Goal: Task Accomplishment & Management: Complete application form

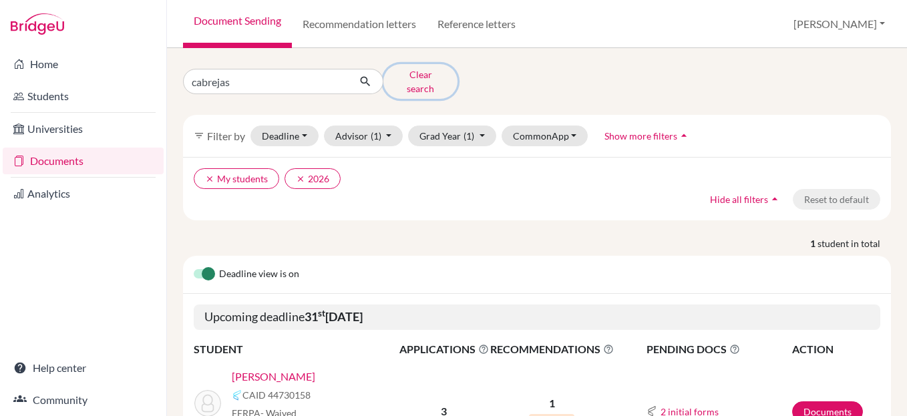
click at [406, 75] on button "Clear search" at bounding box center [420, 81] width 74 height 35
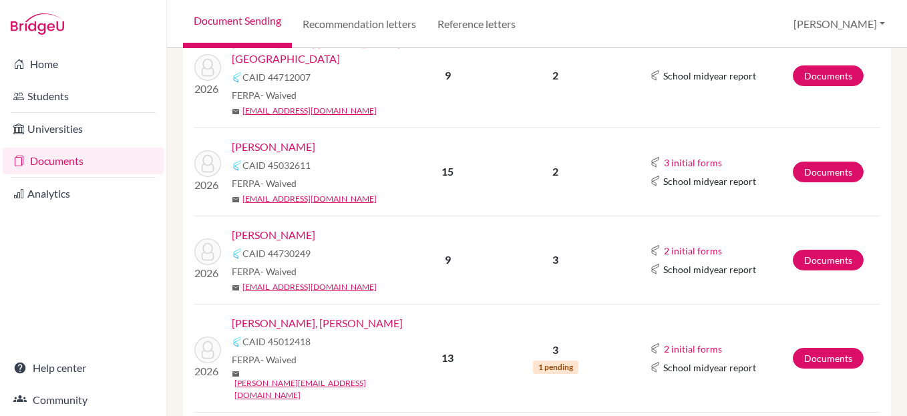
scroll to position [351, 0]
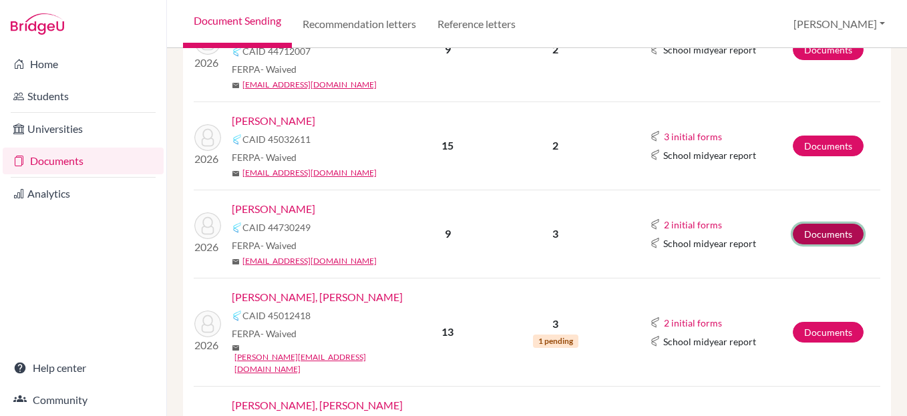
click at [822, 224] on link "Documents" at bounding box center [828, 234] width 71 height 21
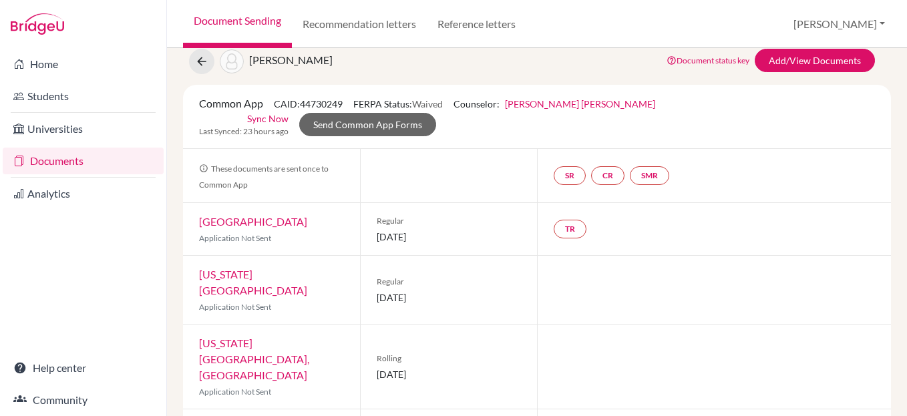
scroll to position [28, 0]
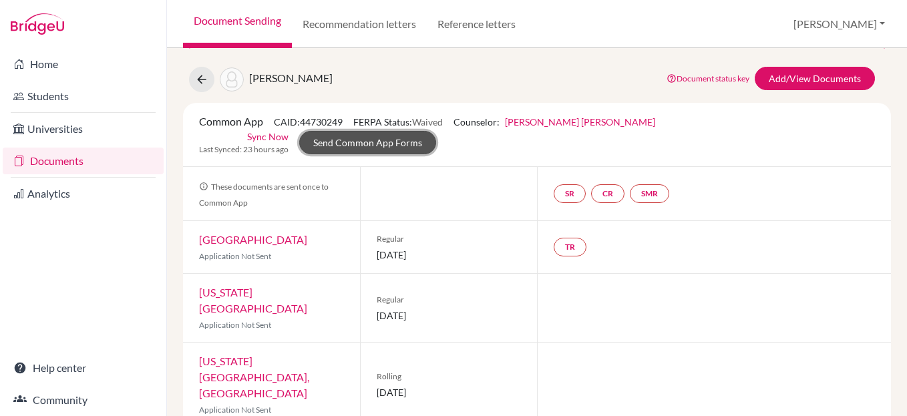
click at [436, 131] on link "Send Common App Forms" at bounding box center [367, 142] width 137 height 23
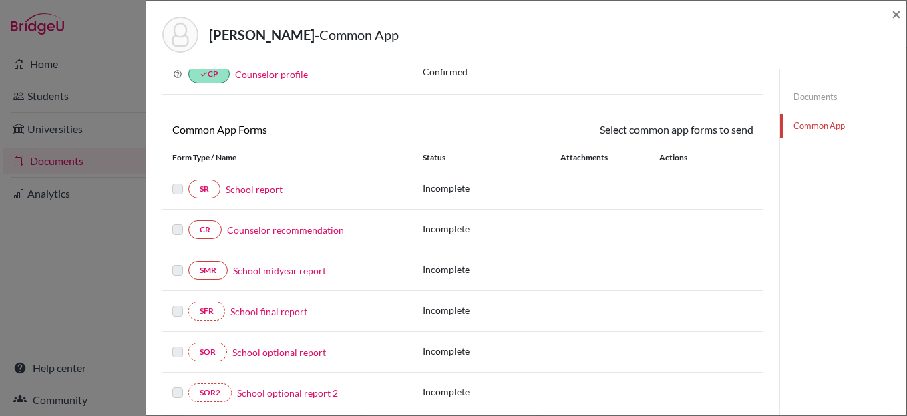
scroll to position [114, 0]
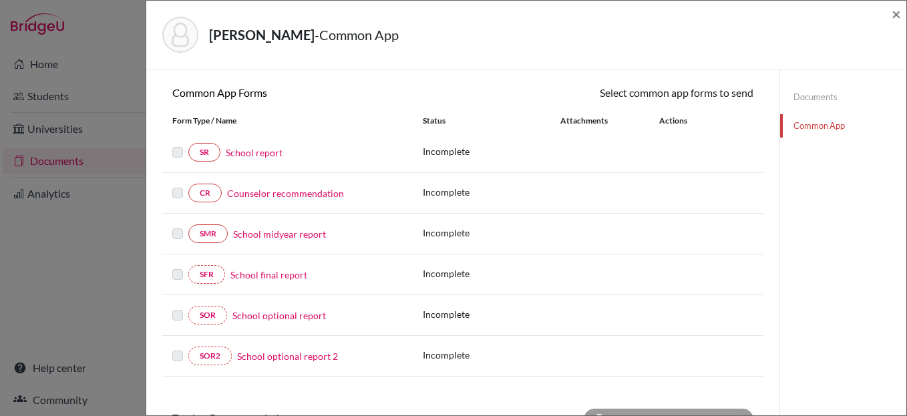
click at [248, 153] on link "School report" at bounding box center [254, 153] width 57 height 14
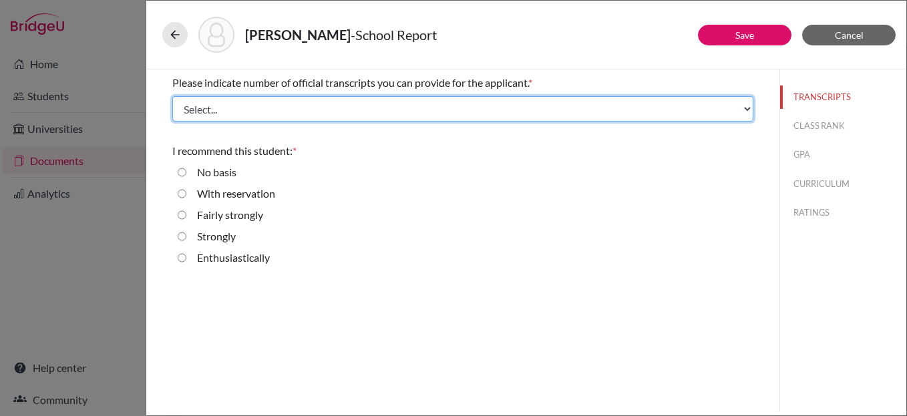
click at [309, 110] on select "Select... 1 2 3 4" at bounding box center [462, 108] width 581 height 25
select select "1"
click at [172, 96] on select "Select... 1 2 3 4" at bounding box center [462, 108] width 581 height 25
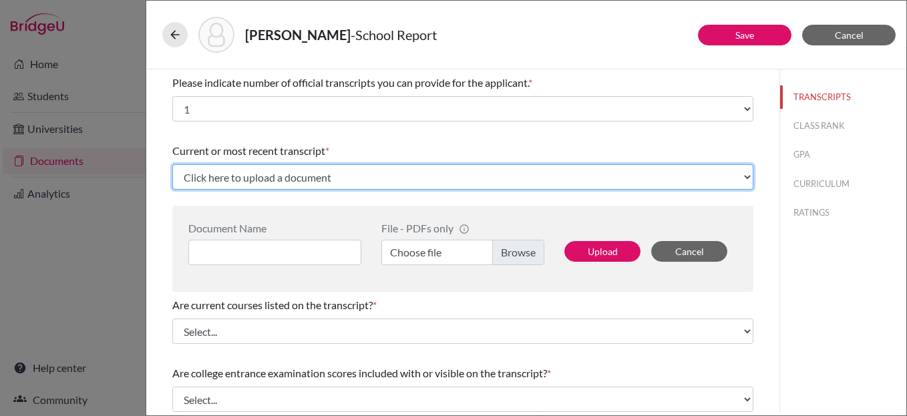
click at [295, 175] on select "Click here to upload a document Upload New File" at bounding box center [462, 176] width 581 height 25
select select "Upload New File"
click at [172, 164] on select "Click here to upload a document Upload New File" at bounding box center [462, 176] width 581 height 25
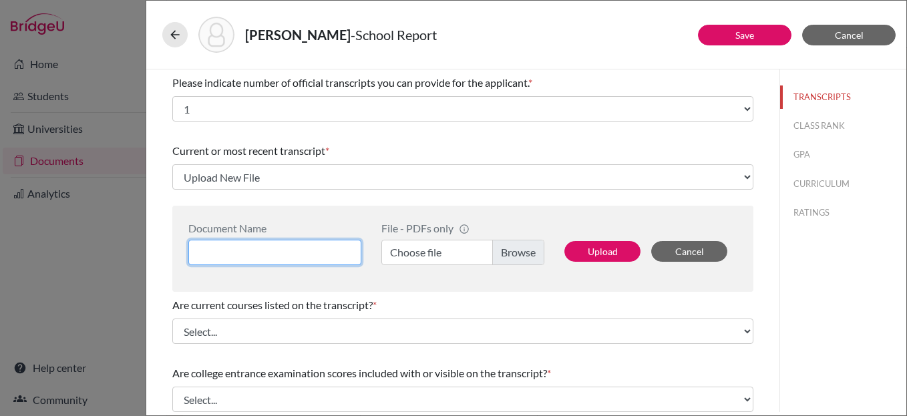
click at [251, 252] on input at bounding box center [274, 252] width 173 height 25
type input "Initial Transcript"
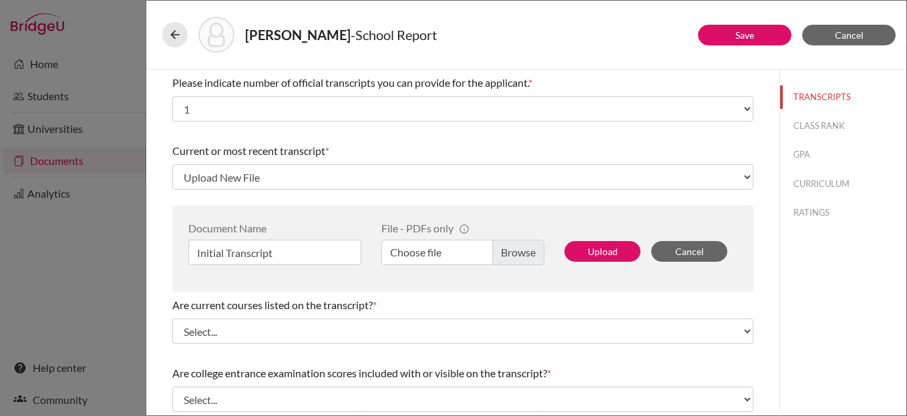
click at [520, 251] on label "Choose file" at bounding box center [462, 252] width 163 height 25
click at [520, 251] on input "Choose file" at bounding box center [462, 252] width 163 height 25
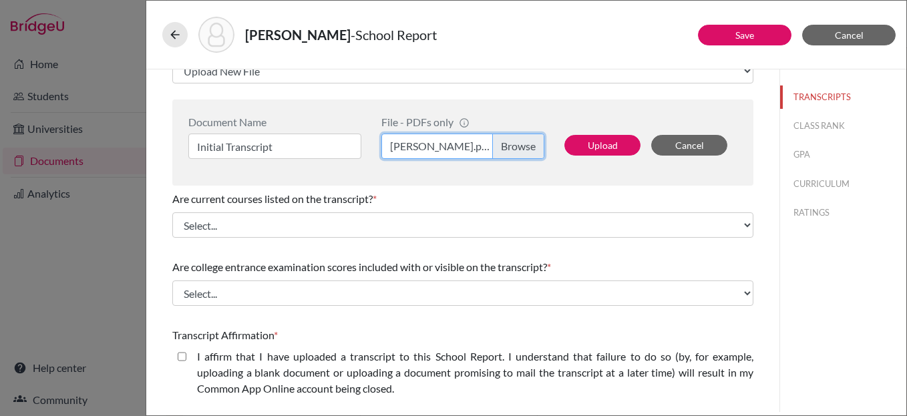
scroll to position [111, 0]
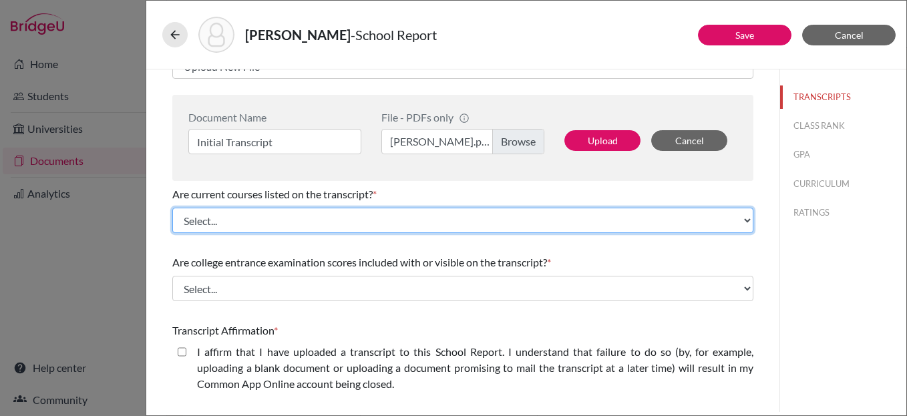
click at [313, 220] on select "Select... Yes No" at bounding box center [462, 220] width 581 height 25
select select "0"
click at [172, 208] on select "Select... Yes No" at bounding box center [462, 220] width 581 height 25
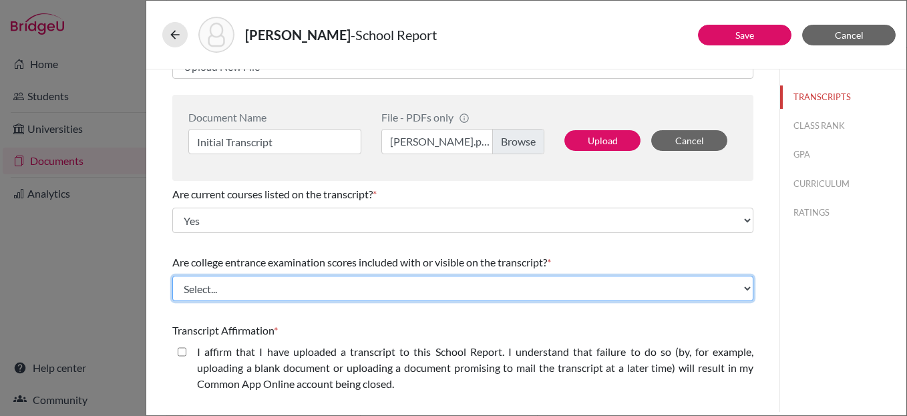
click at [306, 286] on select "Select... Yes No" at bounding box center [462, 288] width 581 height 25
select select "1"
click at [172, 276] on select "Select... Yes No" at bounding box center [462, 288] width 581 height 25
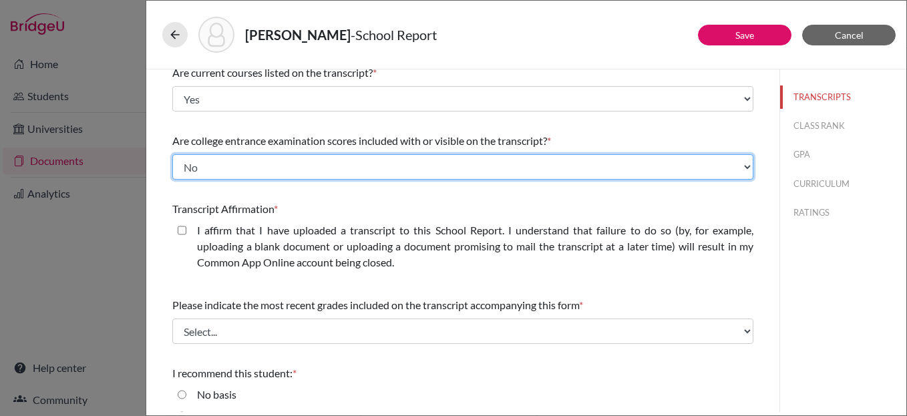
scroll to position [237, 0]
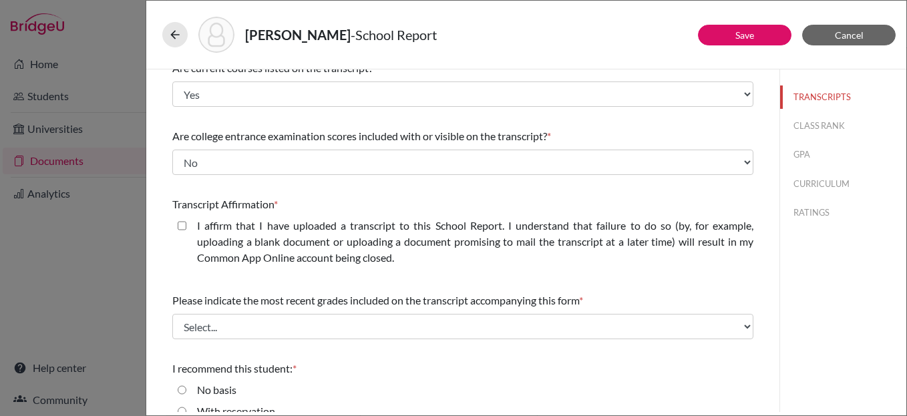
click at [182, 227] on closed\ "I affirm that I have uploaded a transcript to this School Report. I understand …" at bounding box center [182, 226] width 9 height 16
checkbox closed\ "true"
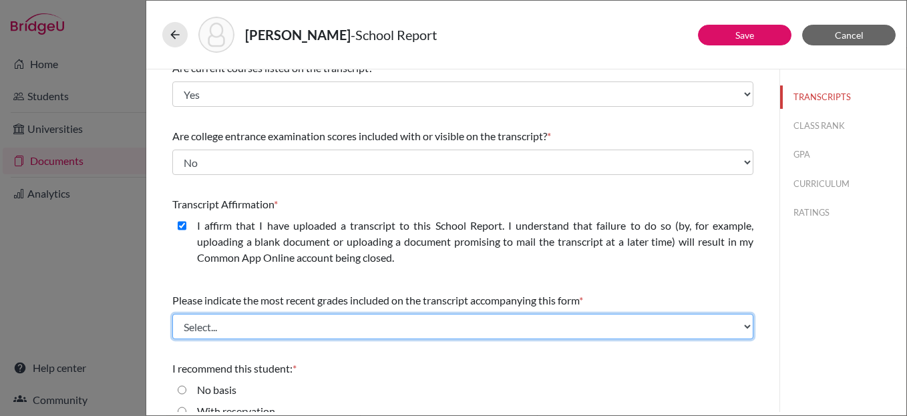
click at [307, 325] on select "Select... Final junior year grades 1st Quarter senior year grades 2nd Quarter/1…" at bounding box center [462, 326] width 581 height 25
select select "0"
click at [172, 314] on select "Select... Final junior year grades 1st Quarter senior year grades 2nd Quarter/1…" at bounding box center [462, 326] width 581 height 25
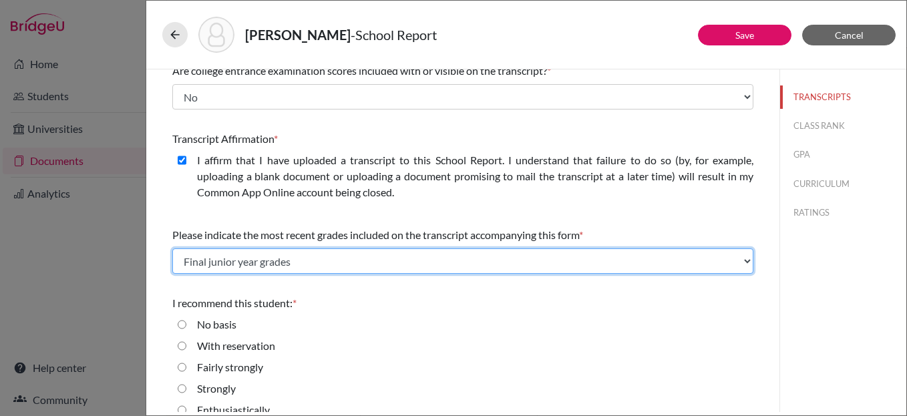
scroll to position [319, 0]
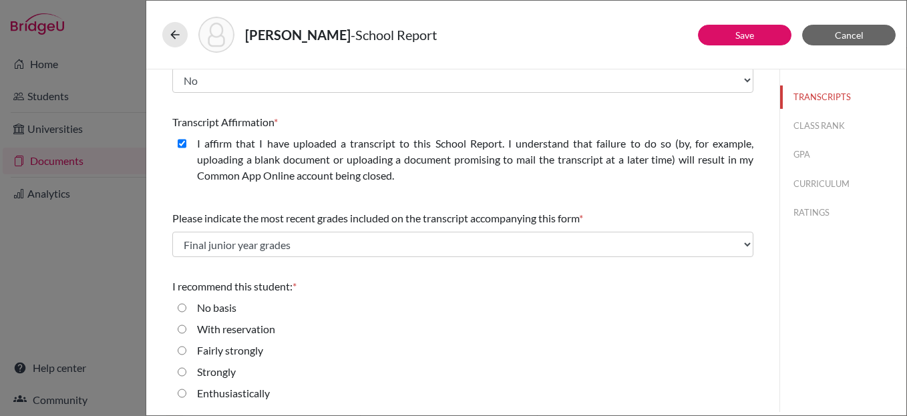
click at [182, 393] on input "Enthusiastically" at bounding box center [182, 393] width 9 height 16
radio input "true"
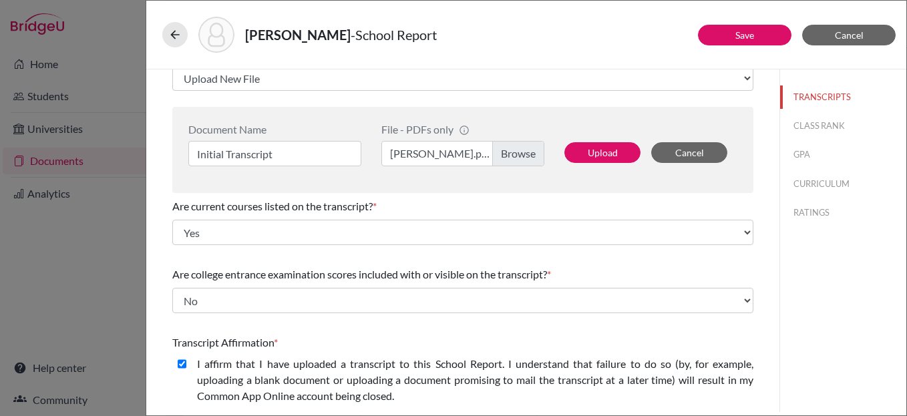
scroll to position [0, 0]
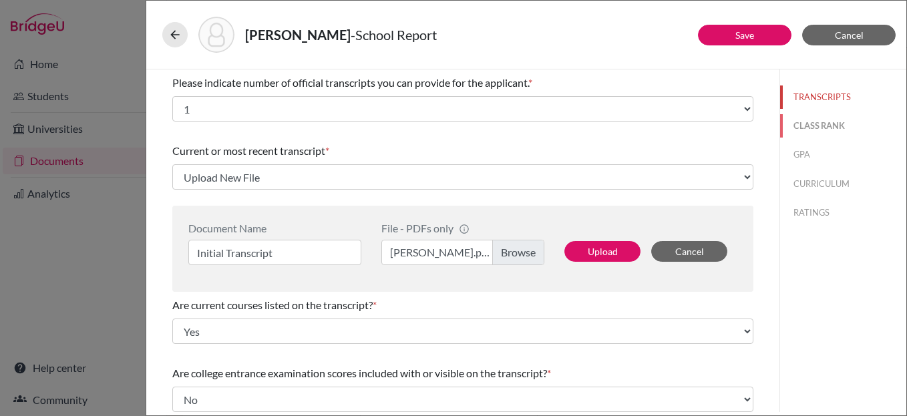
click at [816, 125] on button "CLASS RANK" at bounding box center [843, 125] width 126 height 23
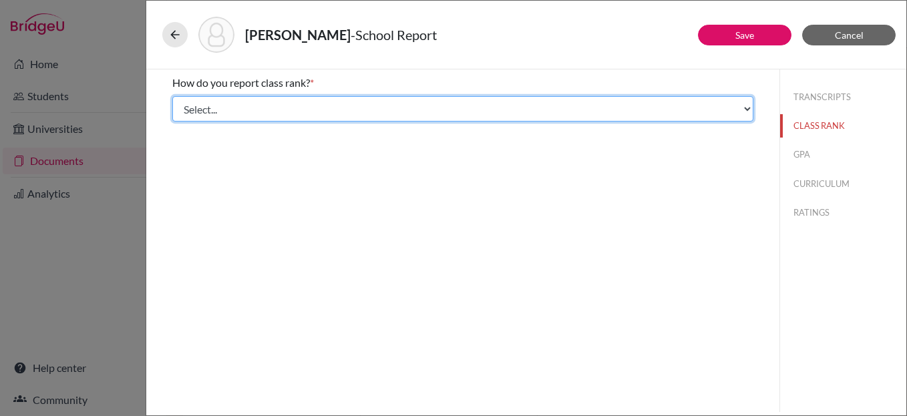
click at [297, 107] on select "Select... Exact Decile Quintile Quartile None" at bounding box center [462, 108] width 581 height 25
select select "5"
click at [172, 96] on select "Select... Exact Decile Quintile Quartile None" at bounding box center [462, 108] width 581 height 25
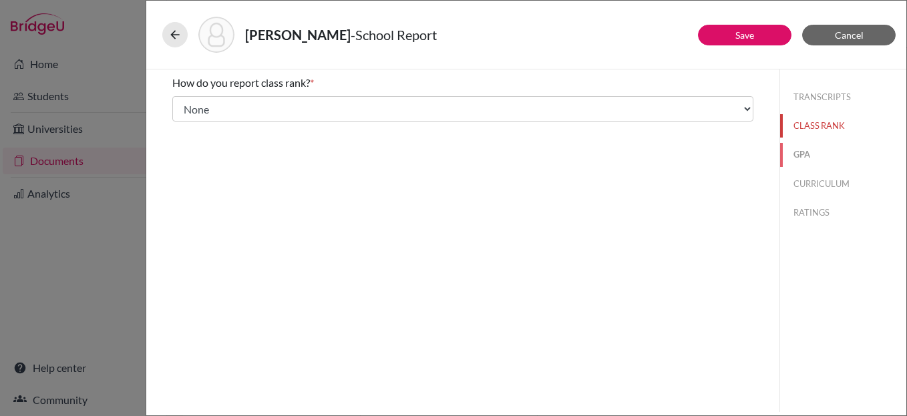
click at [797, 155] on button "GPA" at bounding box center [843, 154] width 126 height 23
click at [181, 102] on input "Yes" at bounding box center [182, 104] width 9 height 16
radio input "true"
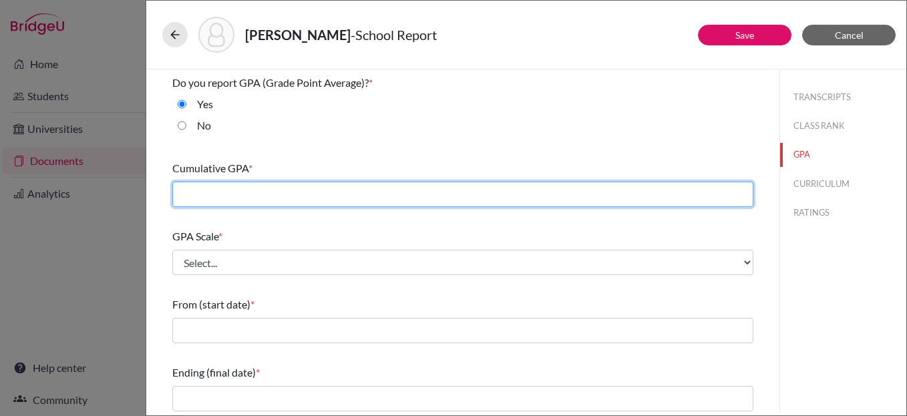
click at [278, 195] on input "text" at bounding box center [462, 194] width 581 height 25
type input "4.04"
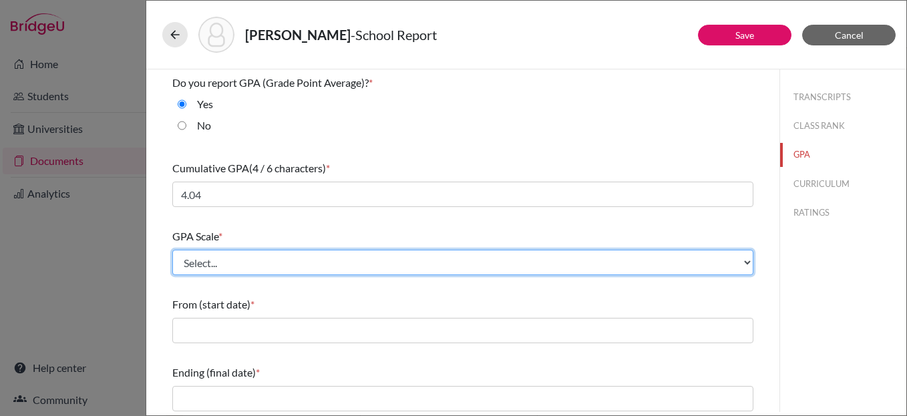
select select "4"
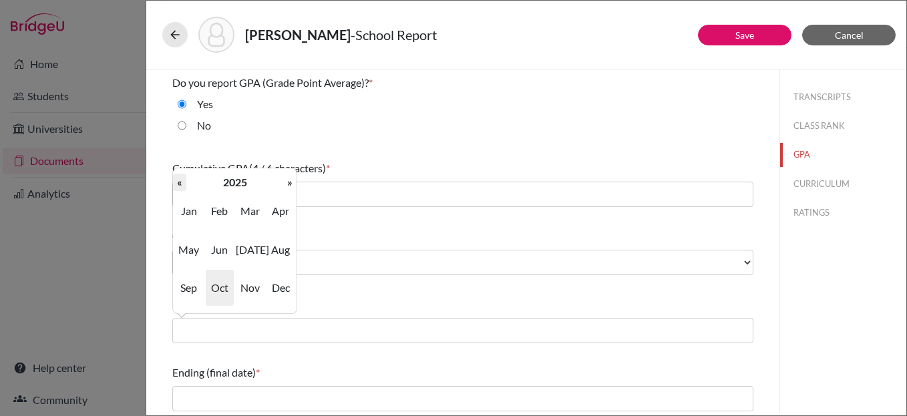
click at [179, 182] on th "«" at bounding box center [179, 182] width 13 height 17
click at [179, 183] on th "«" at bounding box center [179, 182] width 13 height 17
click at [278, 248] on span "Aug" at bounding box center [280, 250] width 28 height 36
type input "08/2023"
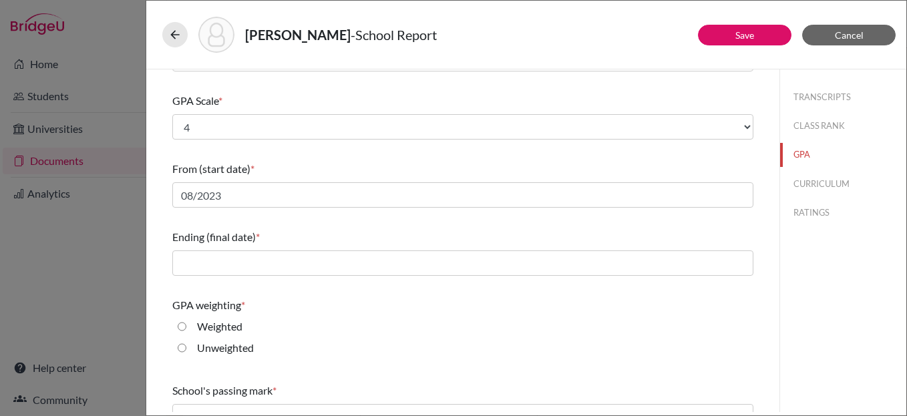
scroll to position [140, 0]
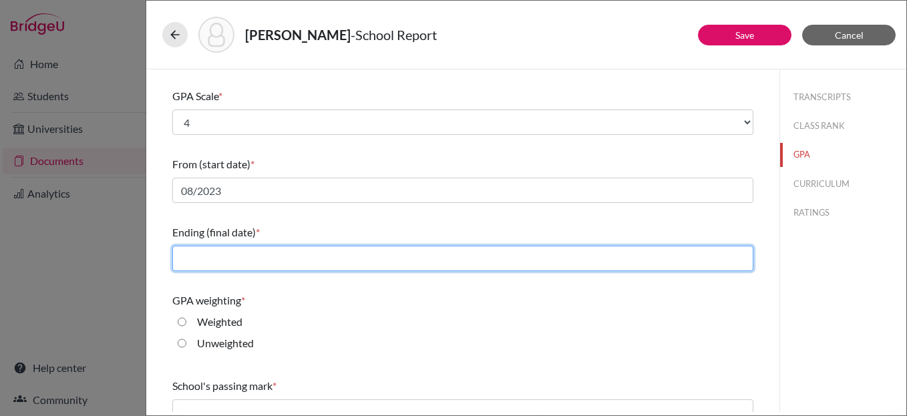
click at [234, 257] on input "text" at bounding box center [462, 258] width 581 height 25
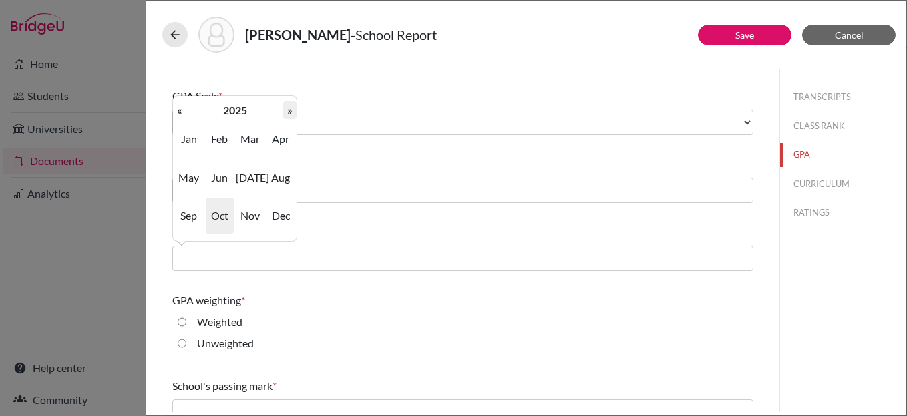
click at [292, 106] on th "»" at bounding box center [289, 110] width 13 height 17
click at [214, 178] on span "Jun" at bounding box center [220, 178] width 28 height 36
type input "06/2026"
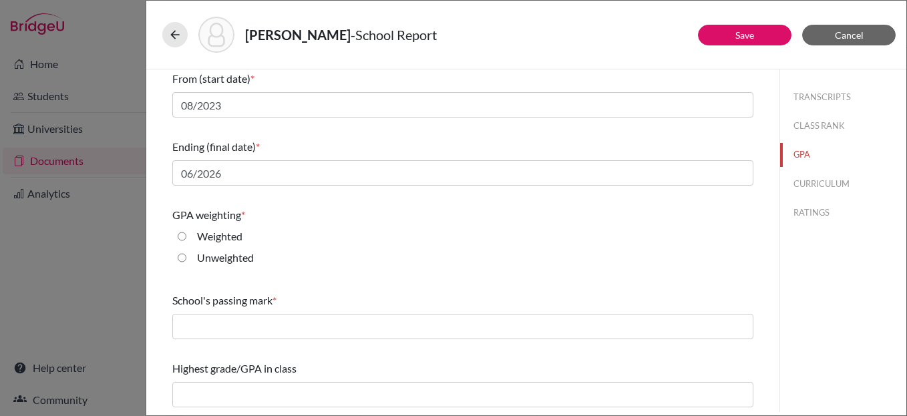
scroll to position [226, 0]
click at [180, 235] on input "Weighted" at bounding box center [182, 236] width 9 height 16
radio input "true"
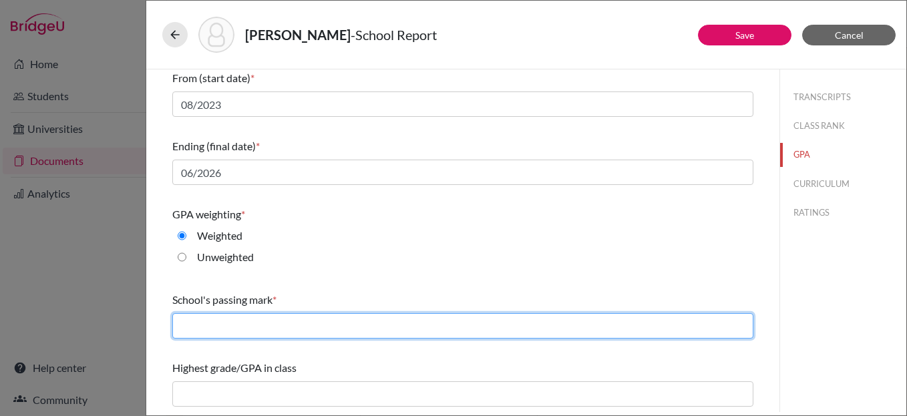
click at [282, 327] on input "text" at bounding box center [462, 325] width 581 height 25
type input "60"
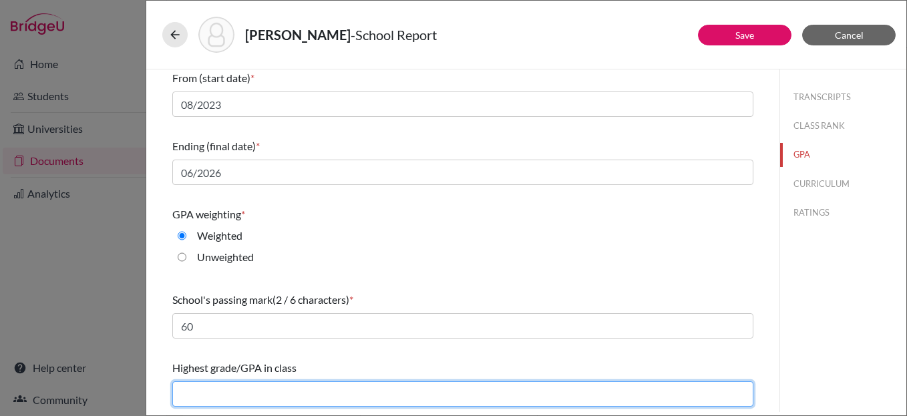
click at [236, 395] on input "text" at bounding box center [462, 393] width 581 height 25
type input "4.58"
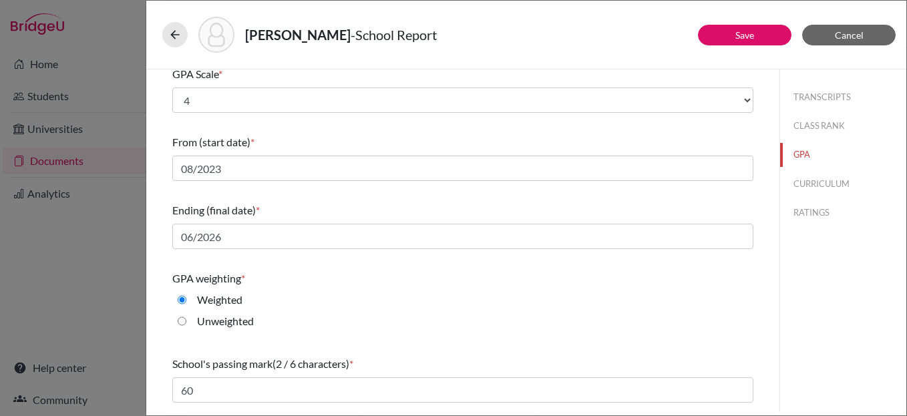
scroll to position [149, 0]
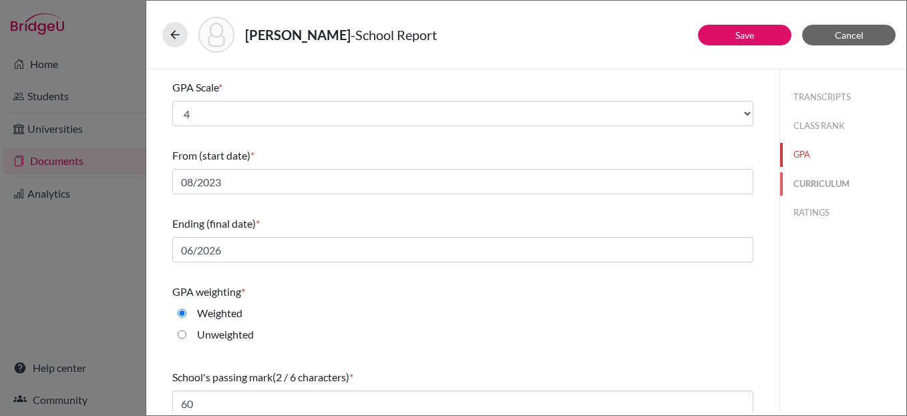
click at [813, 186] on button "CURRICULUM" at bounding box center [843, 183] width 126 height 23
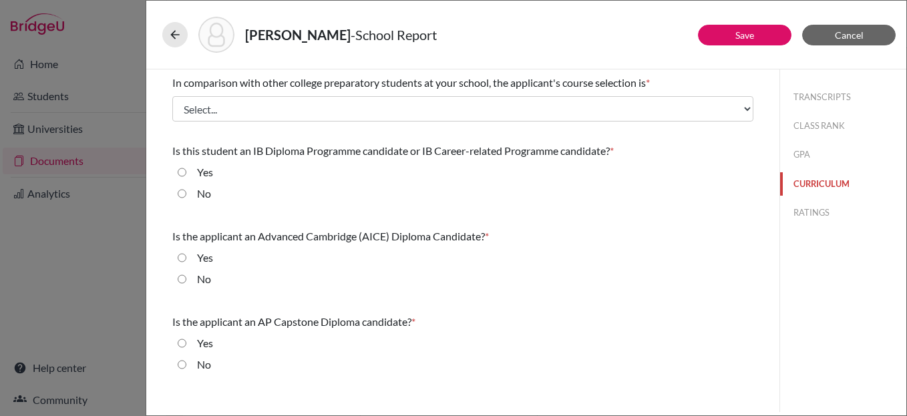
scroll to position [0, 0]
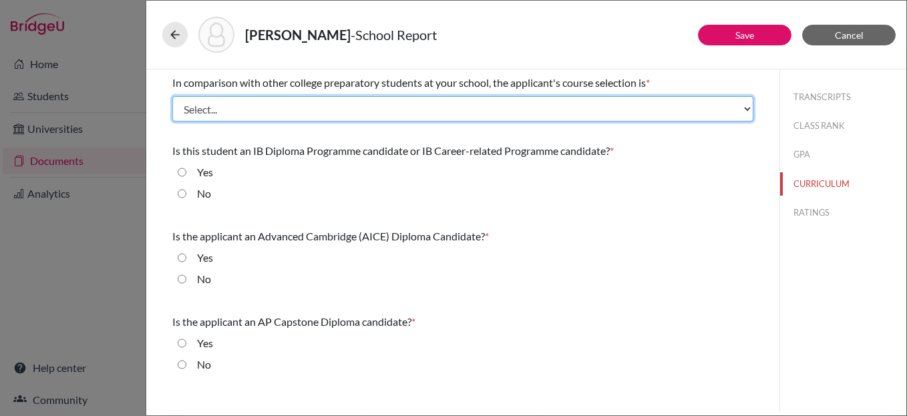
click at [274, 108] on select "Select... Less than demanding Average Demanding Very demanding Most demanding P…" at bounding box center [462, 108] width 581 height 25
select select "2"
click at [172, 96] on select "Select... Less than demanding Average Demanding Very demanding Most demanding P…" at bounding box center [462, 108] width 581 height 25
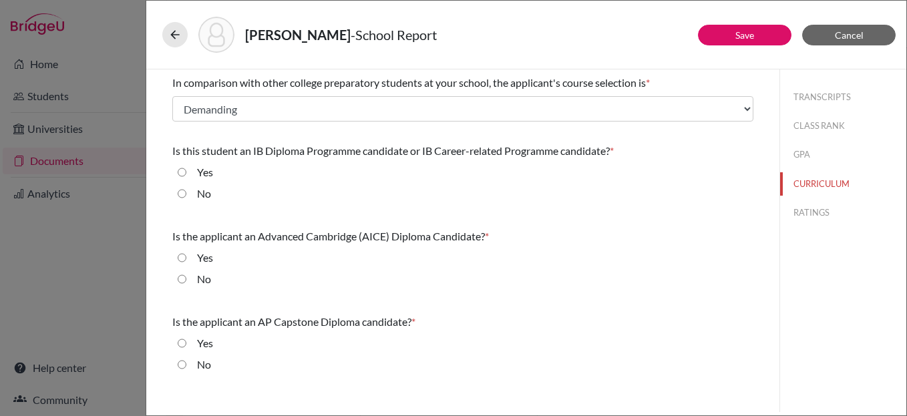
click at [182, 191] on input "No" at bounding box center [182, 194] width 9 height 16
radio input "true"
click at [182, 279] on input "No" at bounding box center [182, 279] width 9 height 16
radio input "true"
click at [182, 365] on input "No" at bounding box center [182, 365] width 9 height 16
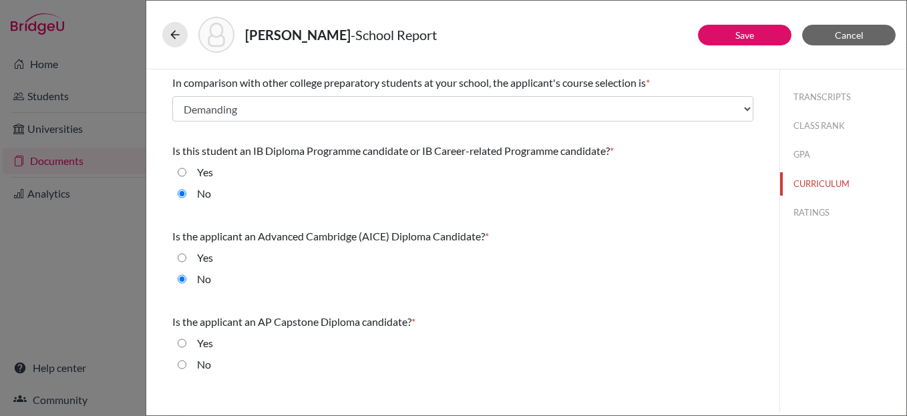
radio input "true"
click at [813, 210] on button "RATINGS" at bounding box center [843, 212] width 126 height 23
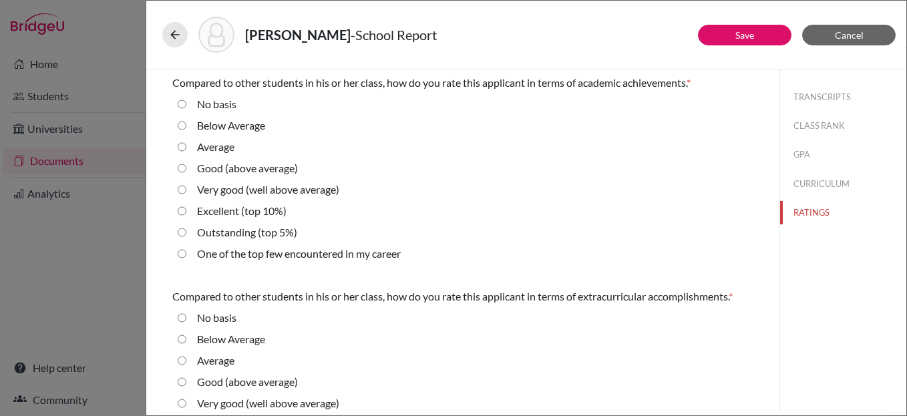
click at [182, 167] on average\) "Good (above average)" at bounding box center [182, 168] width 9 height 16
radio average\) "true"
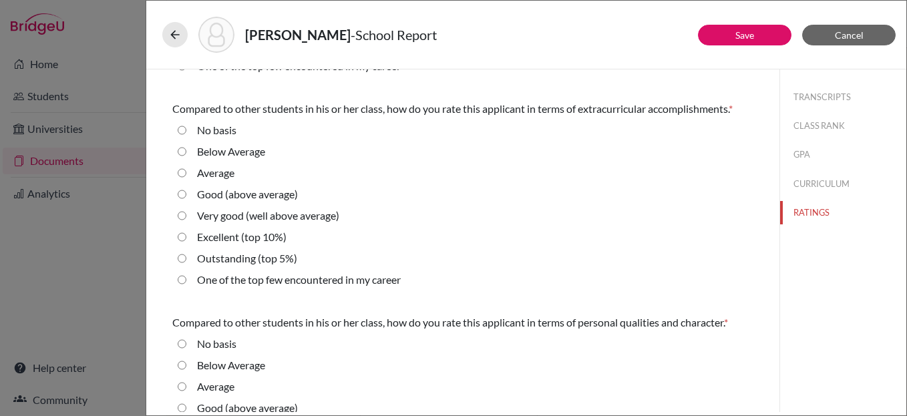
scroll to position [189, 0]
drag, startPoint x: 179, startPoint y: 211, endPoint x: 205, endPoint y: 224, distance: 29.0
click at [179, 211] on average\) "Very good (well above average)" at bounding box center [182, 215] width 9 height 16
radio average\) "true"
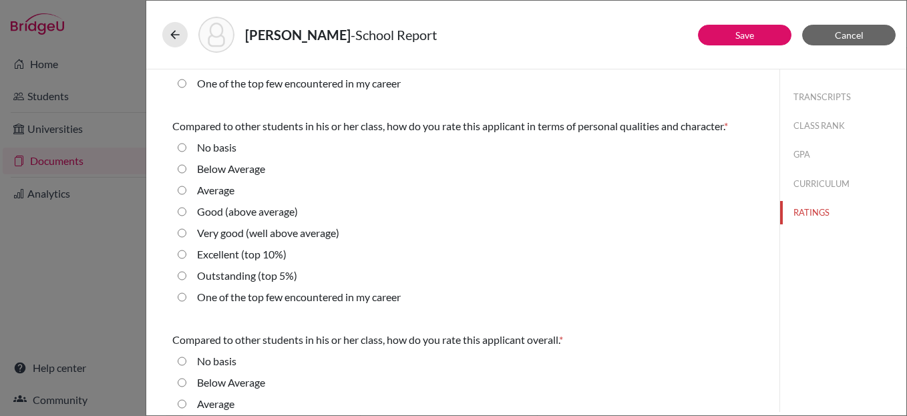
scroll to position [393, 0]
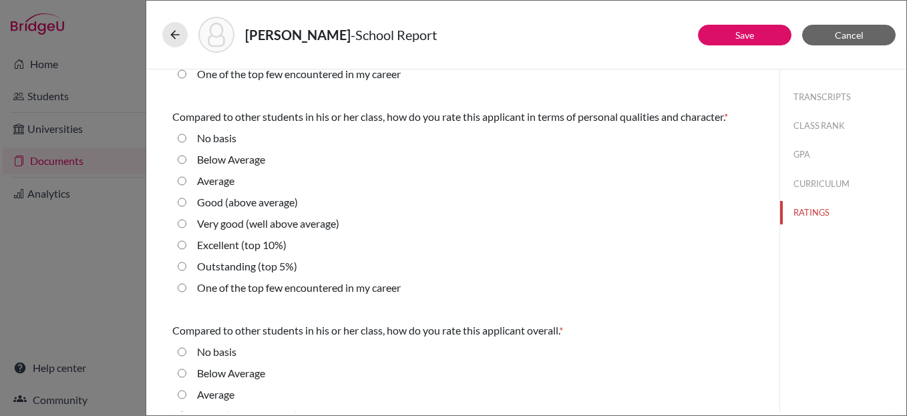
click at [181, 224] on average\) "Very good (well above average)" at bounding box center [182, 224] width 9 height 16
radio average\) "true"
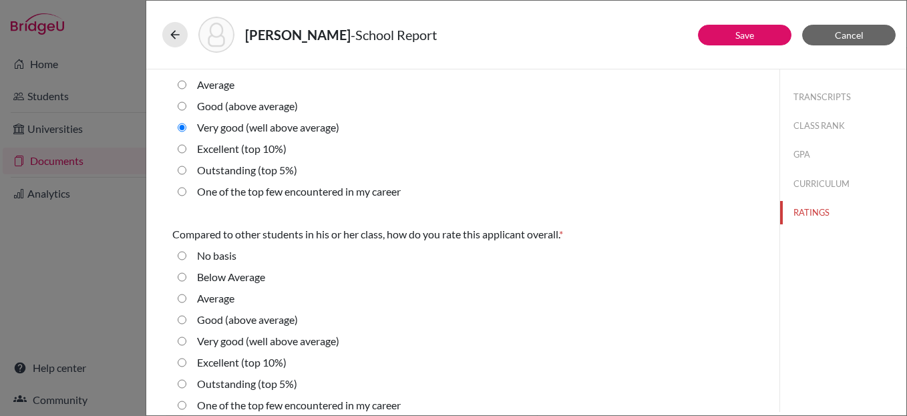
scroll to position [502, 0]
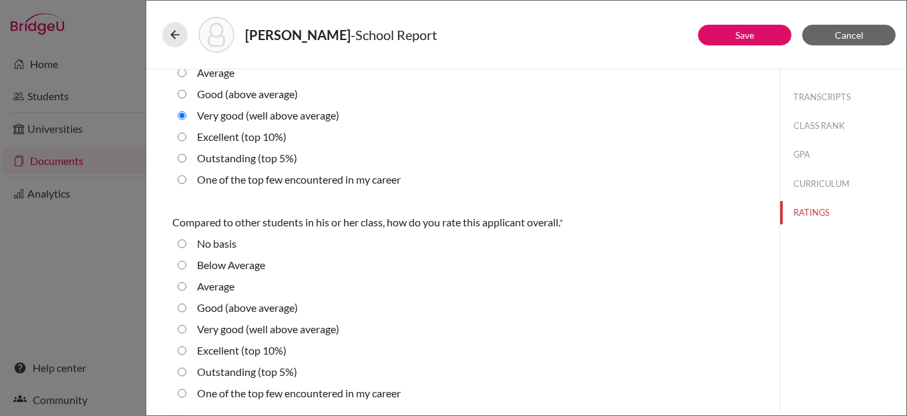
click at [183, 309] on average\) "Good (above average)" at bounding box center [182, 308] width 9 height 16
radio average\) "true"
click at [811, 98] on button "TRANSCRIPTS" at bounding box center [843, 96] width 126 height 23
select select "0"
select select "1"
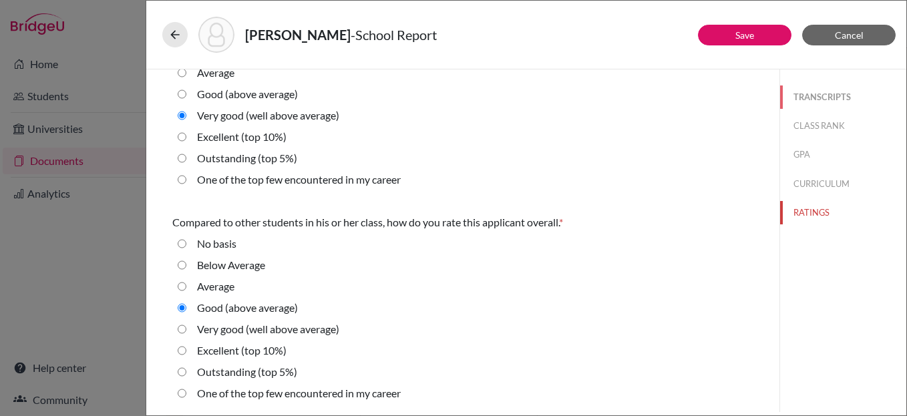
select select "0"
select select "1"
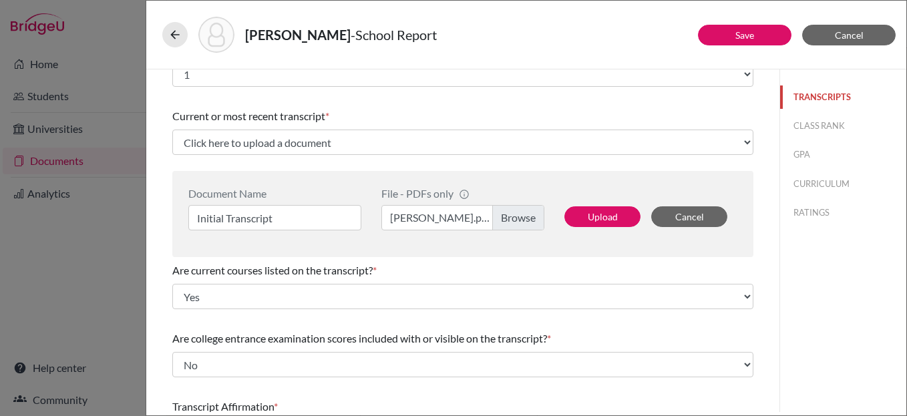
scroll to position [0, 0]
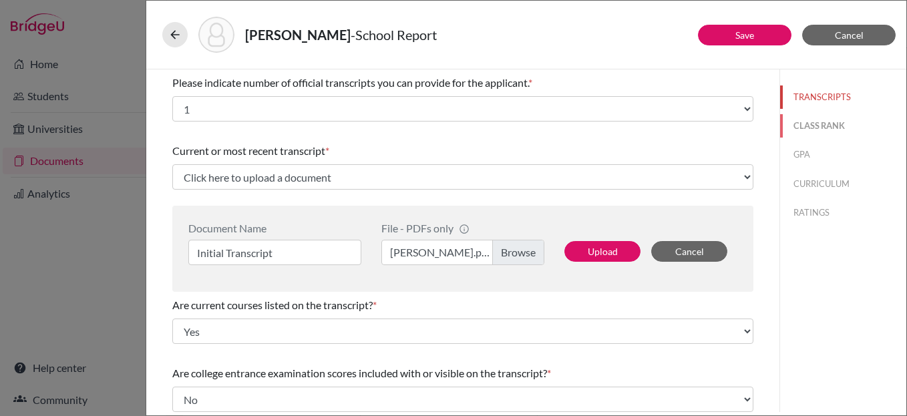
click at [807, 125] on button "CLASS RANK" at bounding box center [843, 125] width 126 height 23
select select "5"
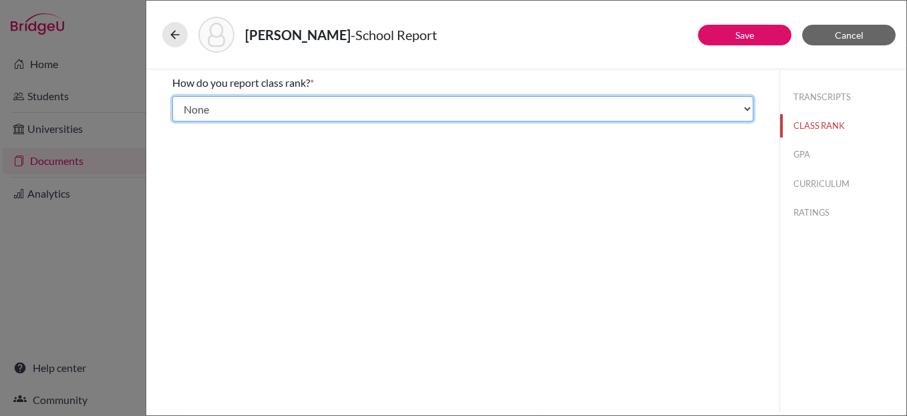
click at [384, 108] on select "Select... Exact Decile Quintile Quartile None" at bounding box center [462, 108] width 581 height 25
click at [172, 96] on select "Select... Exact Decile Quintile Quartile None" at bounding box center [462, 108] width 581 height 25
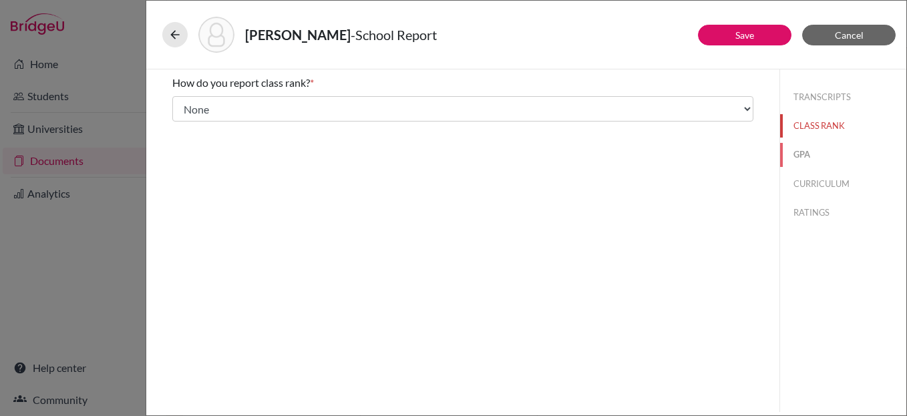
click at [807, 154] on button "GPA" at bounding box center [843, 154] width 126 height 23
type input "4.04"
type input "4.58"
select select "4"
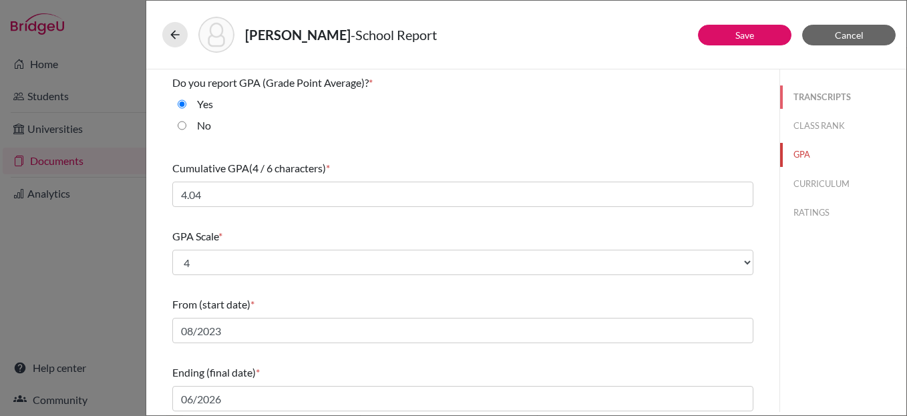
click at [830, 92] on button "TRANSCRIPTS" at bounding box center [843, 96] width 126 height 23
select select "0"
select select "1"
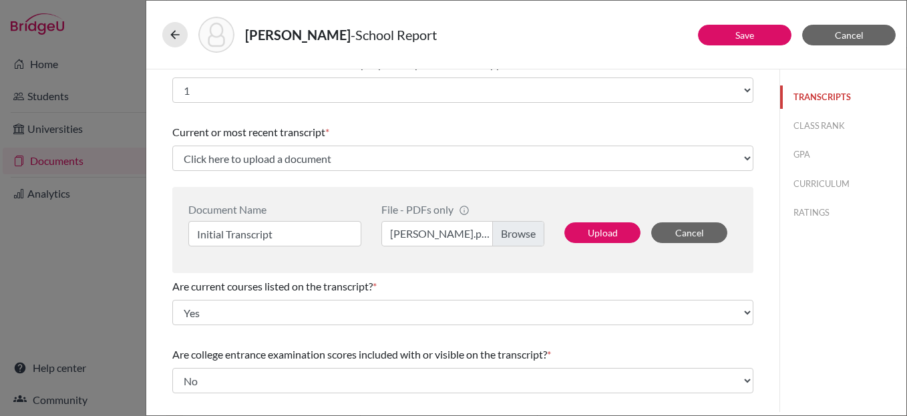
scroll to position [19, 0]
click at [599, 232] on button "Upload" at bounding box center [602, 232] width 76 height 21
select select "677247"
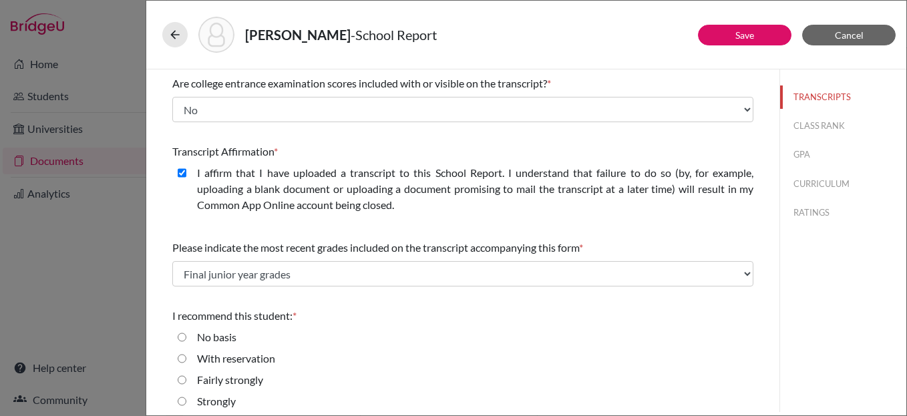
scroll to position [233, 0]
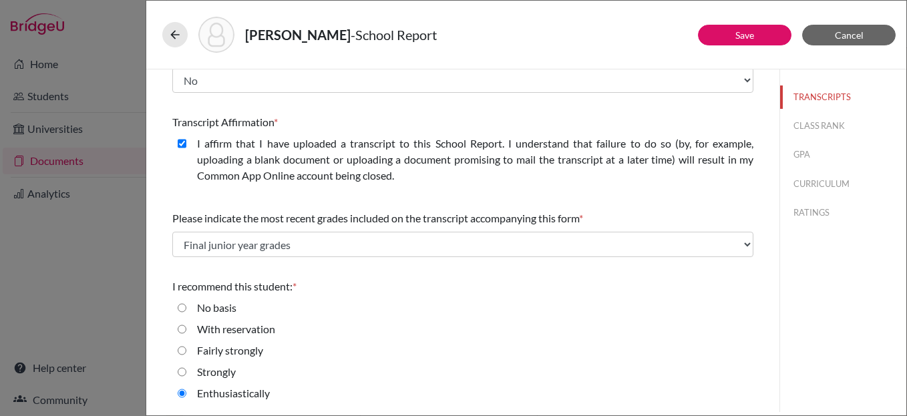
click at [182, 374] on input "Strongly" at bounding box center [182, 372] width 9 height 16
radio input "true"
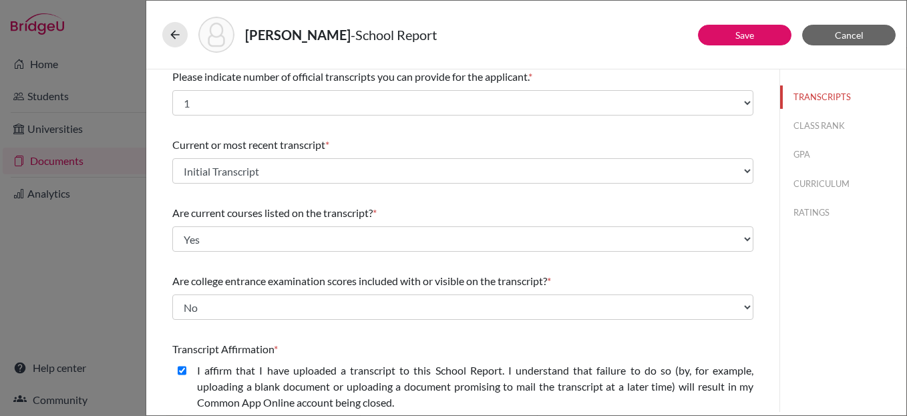
scroll to position [0, 0]
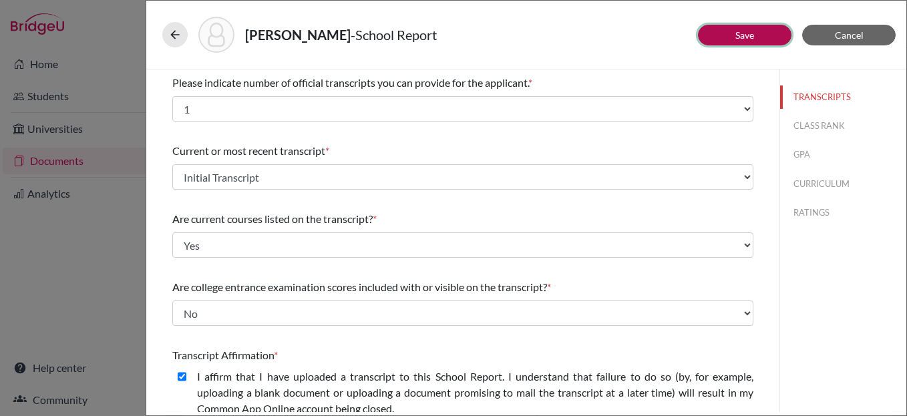
click at [742, 33] on link "Save" at bounding box center [744, 34] width 19 height 11
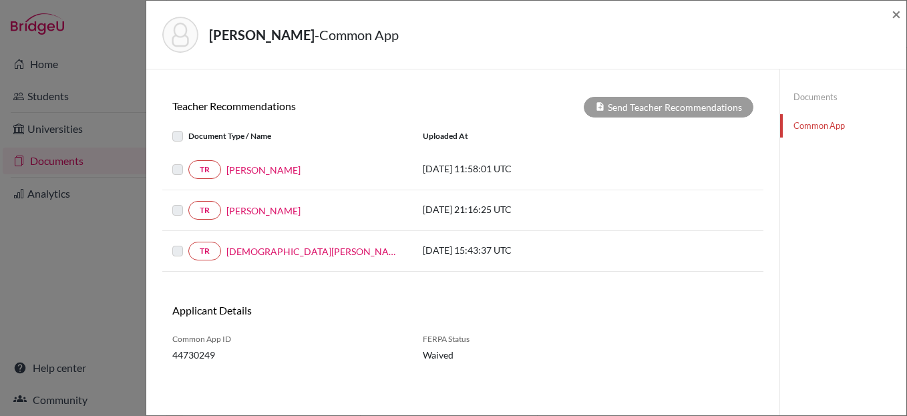
scroll to position [385, 0]
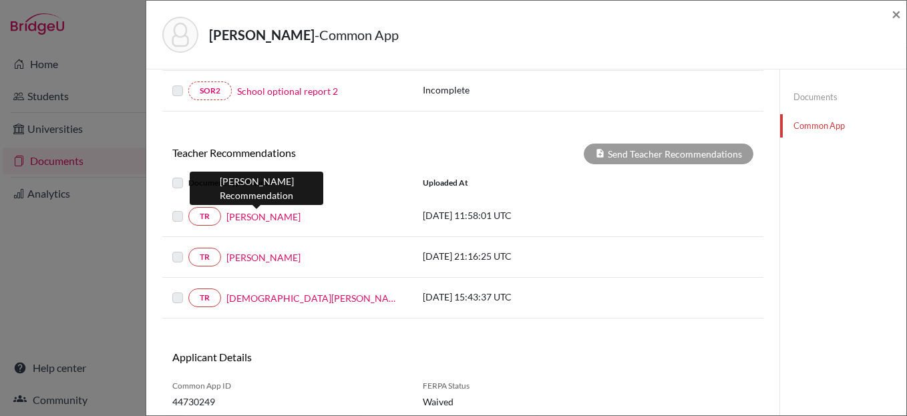
click at [269, 217] on link "Chad La Roche" at bounding box center [263, 217] width 74 height 14
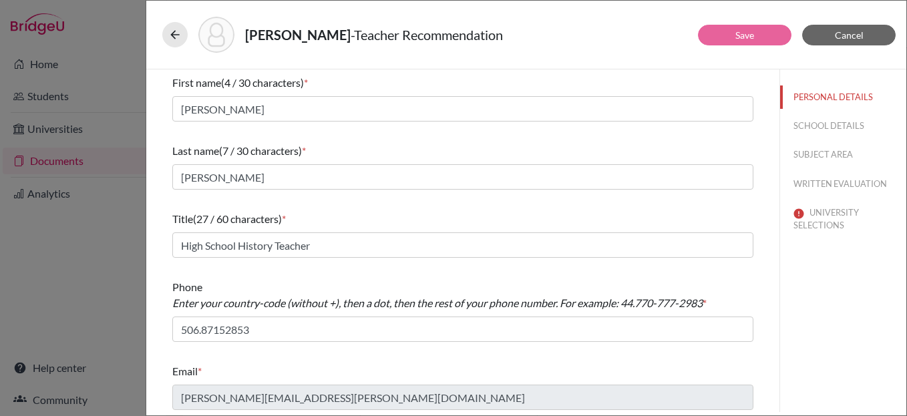
scroll to position [3, 0]
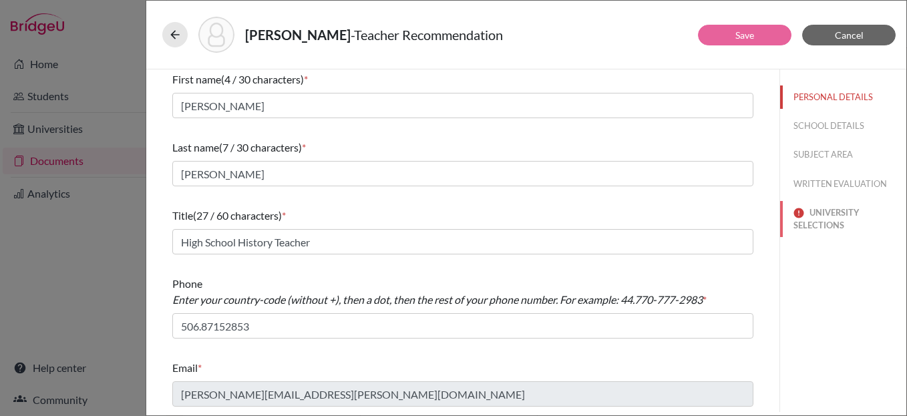
click at [812, 220] on button "UNIVERSITY SELECTIONS" at bounding box center [843, 219] width 126 height 36
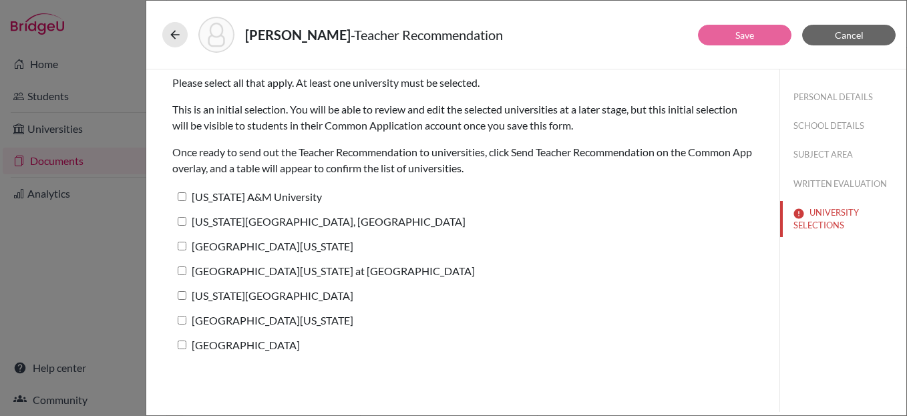
click at [182, 202] on label "Texas A&M University" at bounding box center [247, 196] width 150 height 19
click at [182, 201] on input "Texas A&M University" at bounding box center [182, 196] width 9 height 9
checkbox input "true"
drag, startPoint x: 180, startPoint y: 218, endPoint x: 185, endPoint y: 238, distance: 19.9
click at [180, 218] on input "Pennsylvania State University, University Park" at bounding box center [182, 221] width 9 height 9
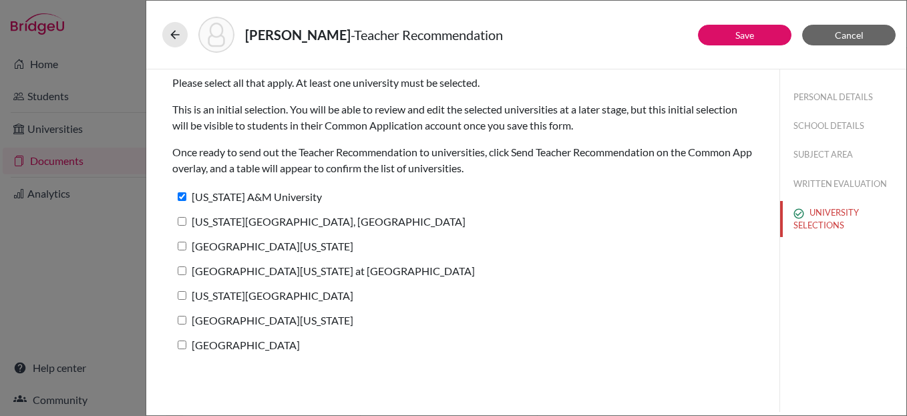
checkbox input "true"
click at [182, 244] on input "University of Southern California" at bounding box center [182, 246] width 9 height 9
checkbox input "true"
click at [180, 270] on input "University of North Carolina at Chapel Hill" at bounding box center [182, 270] width 9 height 9
checkbox input "true"
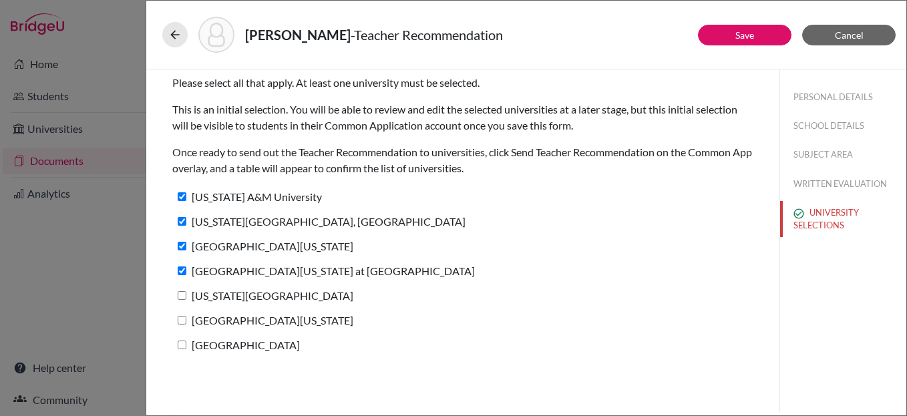
click at [183, 295] on input "New York University" at bounding box center [182, 295] width 9 height 9
checkbox input "true"
drag, startPoint x: 181, startPoint y: 321, endPoint x: 177, endPoint y: 339, distance: 18.5
click at [181, 321] on input "University of South Carolina" at bounding box center [182, 320] width 9 height 9
checkbox input "true"
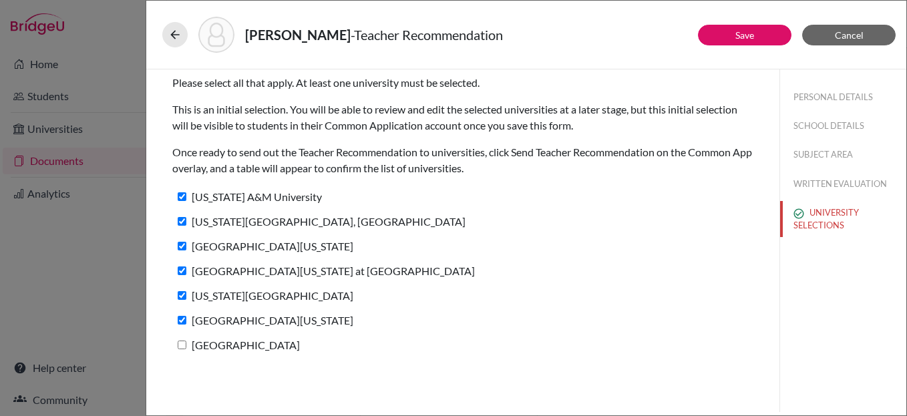
drag, startPoint x: 178, startPoint y: 343, endPoint x: 187, endPoint y: 345, distance: 9.6
click at [178, 343] on input "Syracuse University" at bounding box center [182, 345] width 9 height 9
checkbox input "true"
click at [744, 36] on link "Save" at bounding box center [744, 34] width 19 height 11
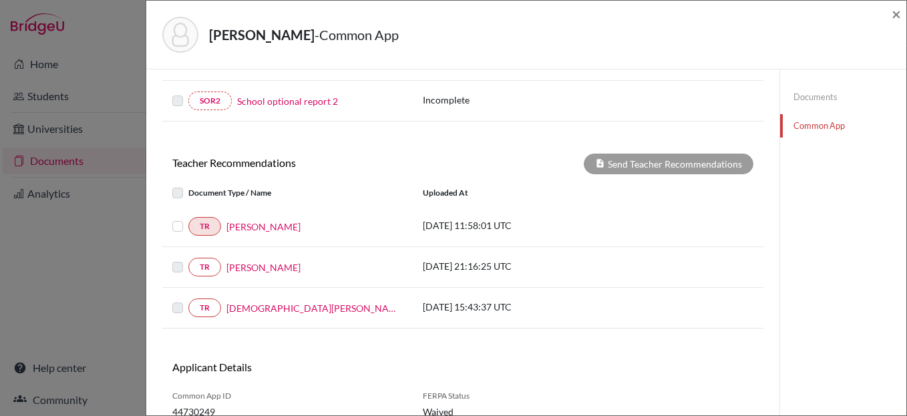
scroll to position [377, 0]
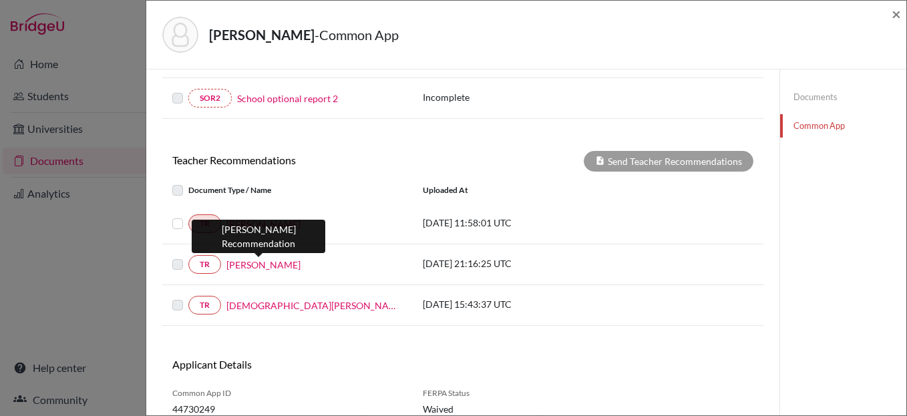
click at [247, 268] on link "Patrick Harmon" at bounding box center [263, 265] width 74 height 14
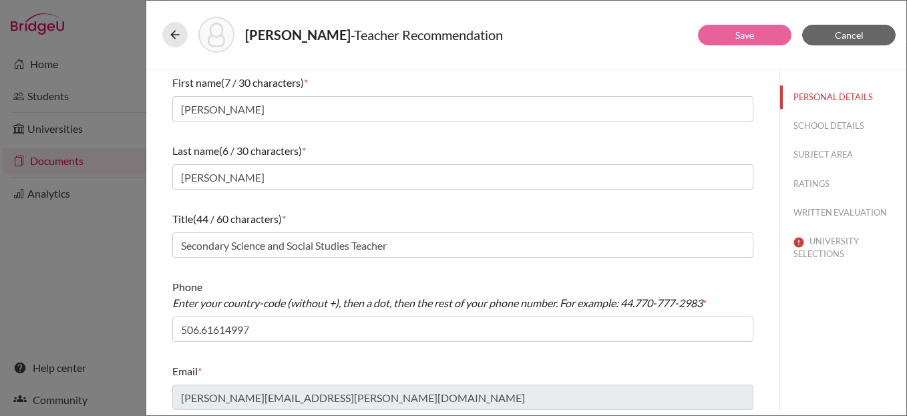
scroll to position [3, 0]
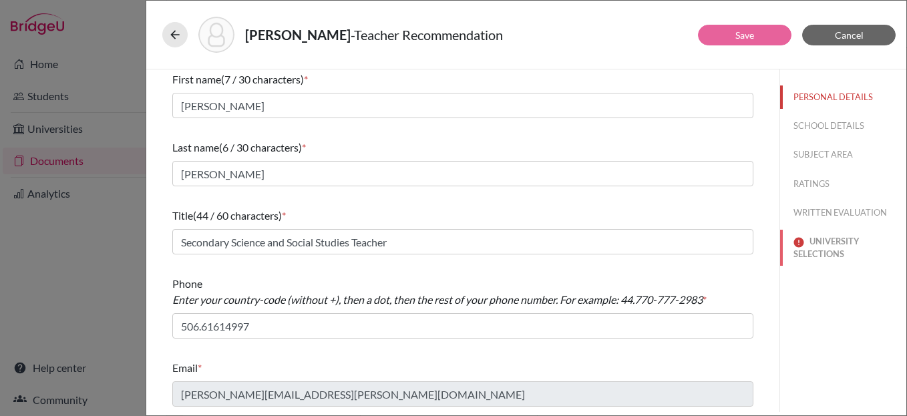
click at [812, 244] on button "UNIVERSITY SELECTIONS" at bounding box center [843, 248] width 126 height 36
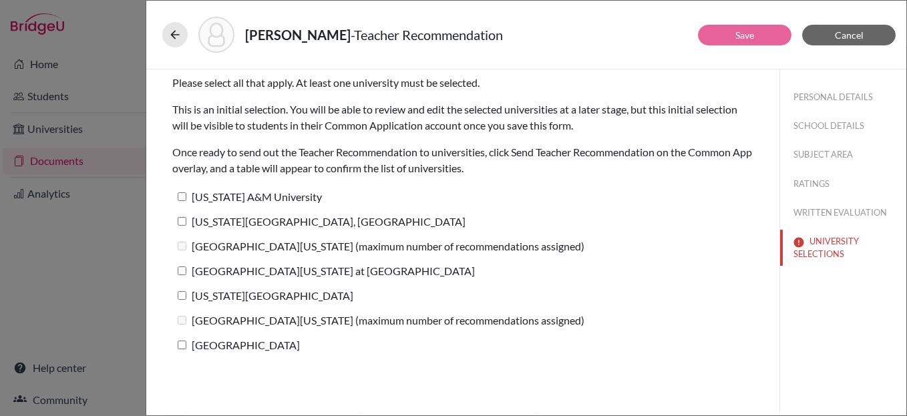
drag, startPoint x: 178, startPoint y: 345, endPoint x: 176, endPoint y: 317, distance: 27.5
click at [178, 345] on input "Syracuse University" at bounding box center [182, 345] width 9 height 9
checkbox input "true"
click at [184, 293] on input "New York University" at bounding box center [182, 295] width 9 height 9
checkbox input "true"
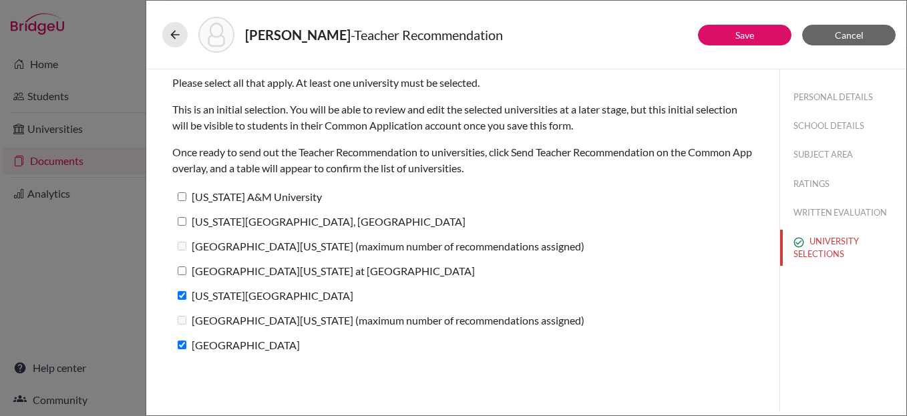
click at [186, 270] on input "University of North Carolina at Chapel Hill" at bounding box center [182, 270] width 9 height 9
checkbox input "true"
click at [181, 220] on input "Pennsylvania State University, University Park" at bounding box center [182, 221] width 9 height 9
checkbox input "true"
click at [180, 198] on input "Texas A&M University" at bounding box center [182, 196] width 9 height 9
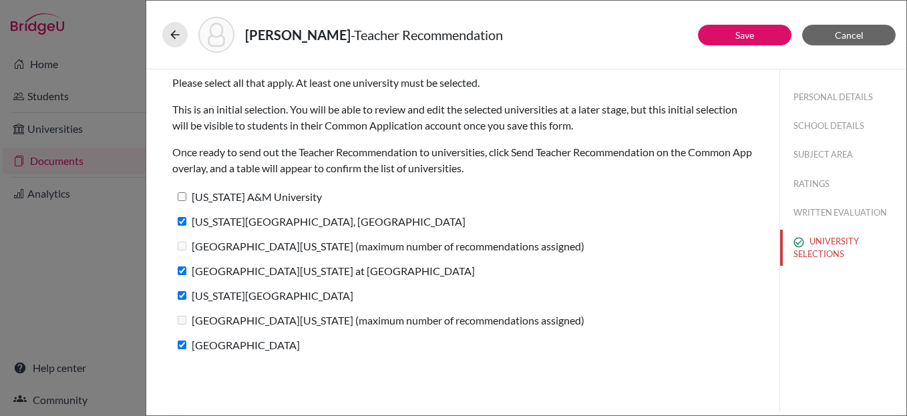
checkbox input "true"
click at [729, 35] on button "Save" at bounding box center [745, 35] width 94 height 21
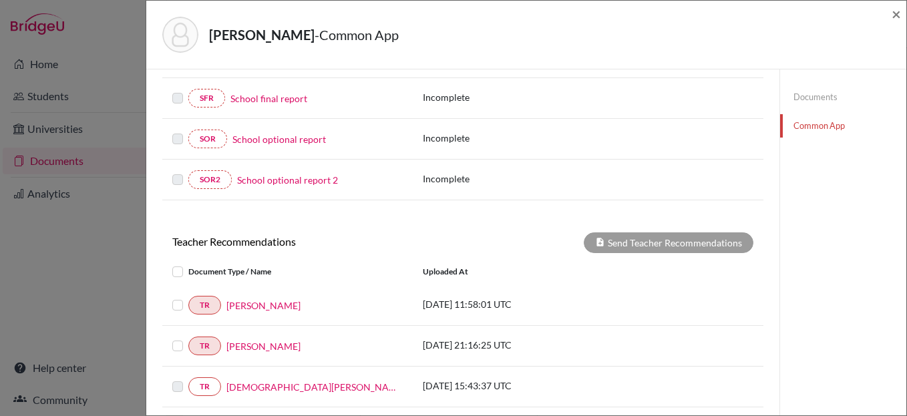
scroll to position [431, 0]
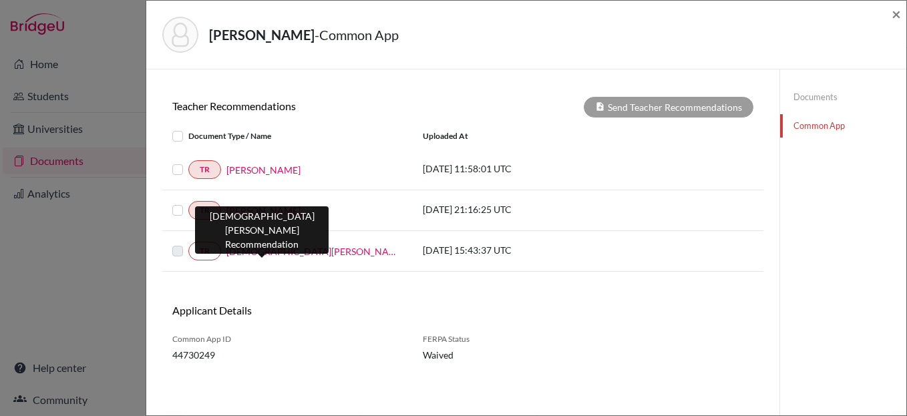
click at [245, 249] on link "Christian Zamora" at bounding box center [314, 251] width 176 height 14
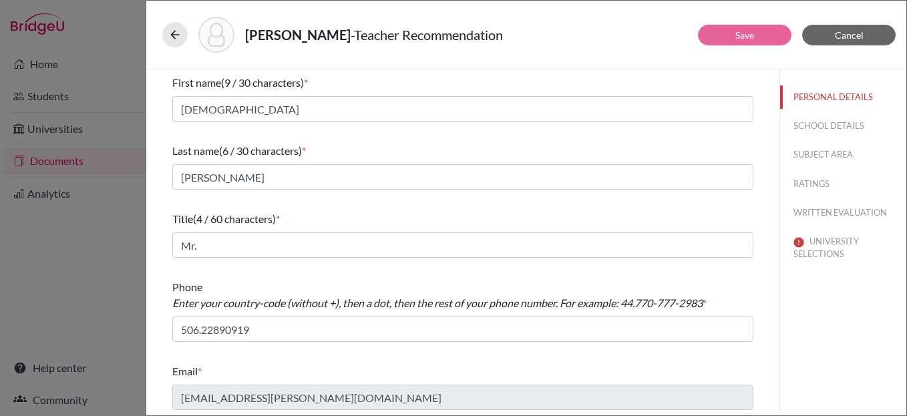
scroll to position [3, 0]
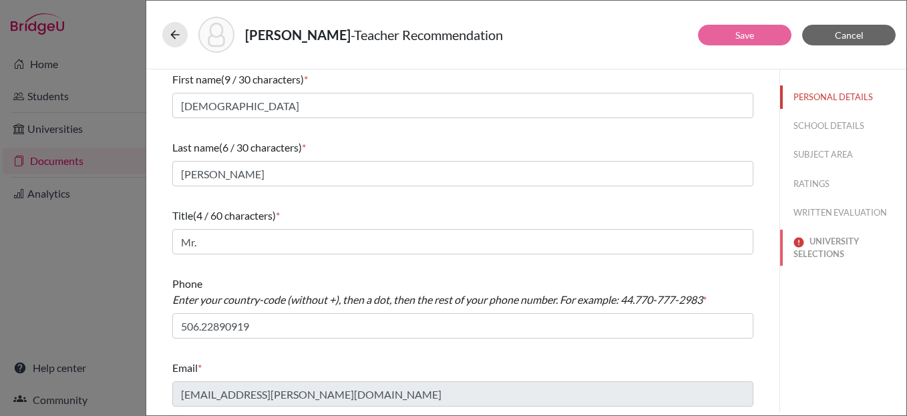
click at [822, 248] on button "UNIVERSITY SELECTIONS" at bounding box center [843, 248] width 126 height 36
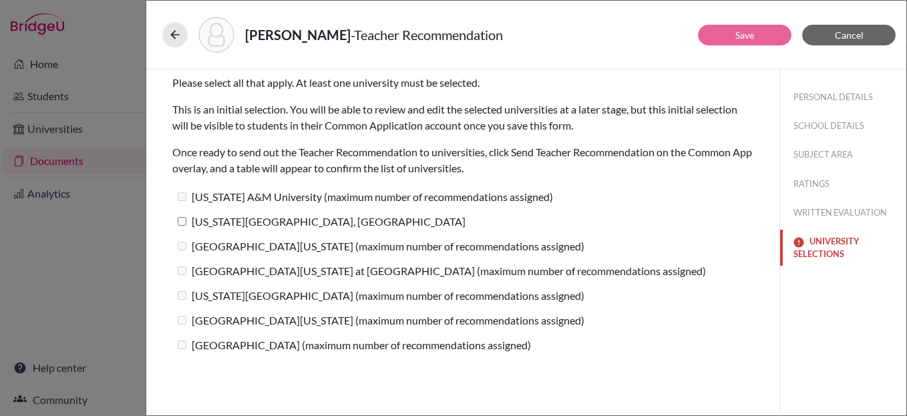
scroll to position [0, 0]
drag, startPoint x: 184, startPoint y: 219, endPoint x: 190, endPoint y: 270, distance: 51.8
click at [184, 219] on input "Pennsylvania State University, University Park" at bounding box center [182, 221] width 9 height 9
checkbox input "true"
click at [733, 31] on button "Save" at bounding box center [745, 35] width 94 height 21
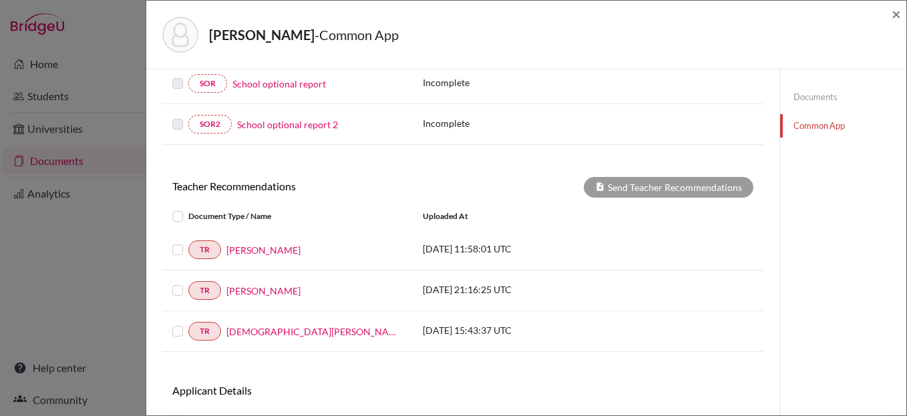
scroll to position [431, 0]
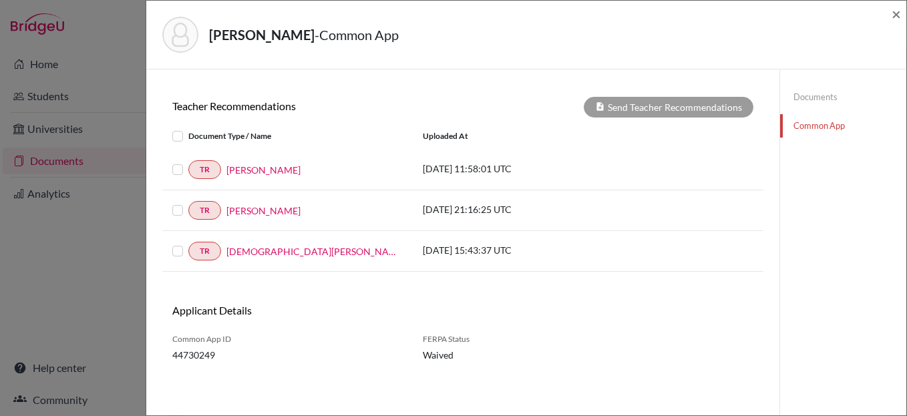
click at [188, 128] on label at bounding box center [188, 128] width 0 height 0
click at [0, 0] on input "checkbox" at bounding box center [0, 0] width 0 height 0
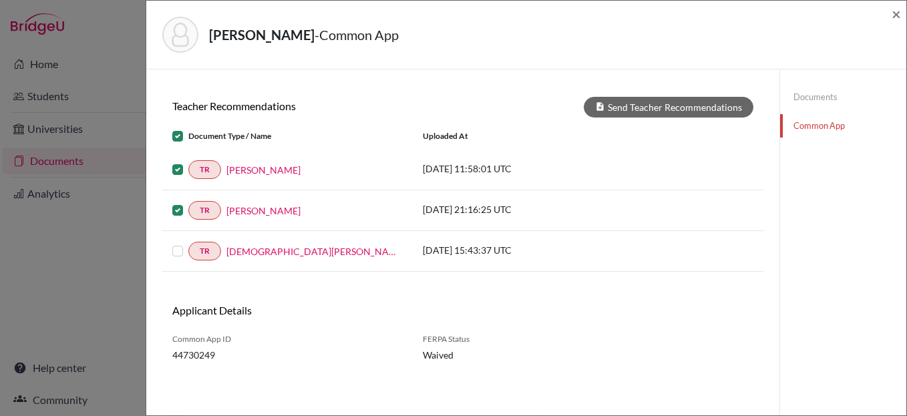
click at [188, 243] on label at bounding box center [188, 243] width 0 height 0
click at [0, 0] on input "checkbox" at bounding box center [0, 0] width 0 height 0
click at [665, 106] on button "Send Teacher Recommendations" at bounding box center [669, 107] width 170 height 21
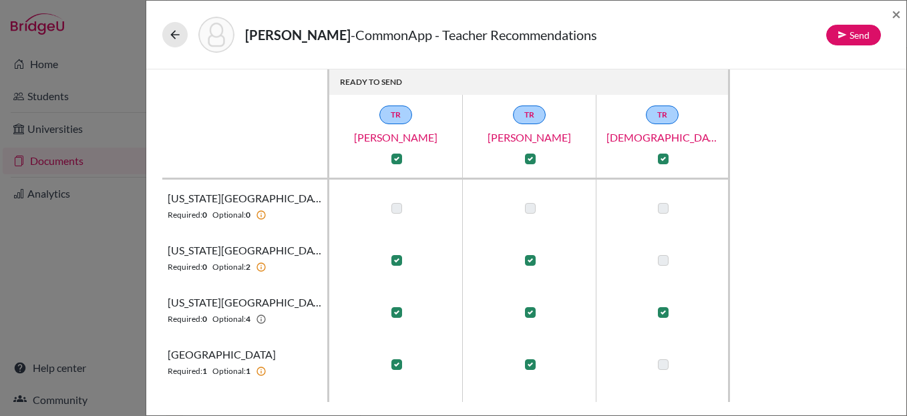
scroll to position [1, 0]
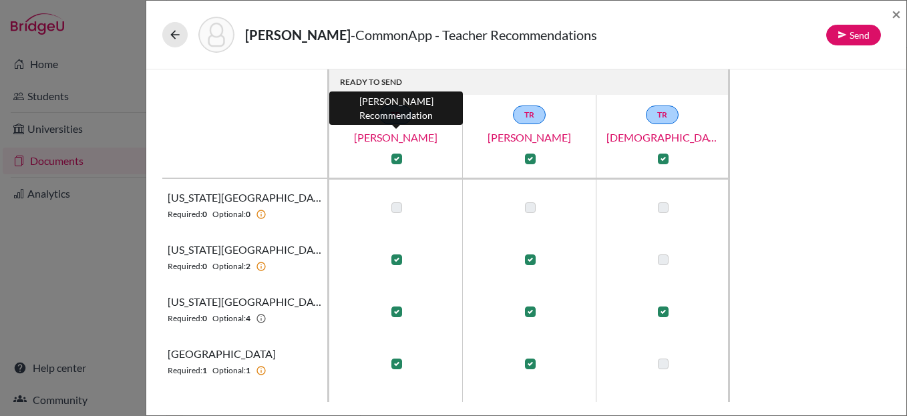
click at [395, 138] on link "Chad La Roche" at bounding box center [396, 138] width 134 height 16
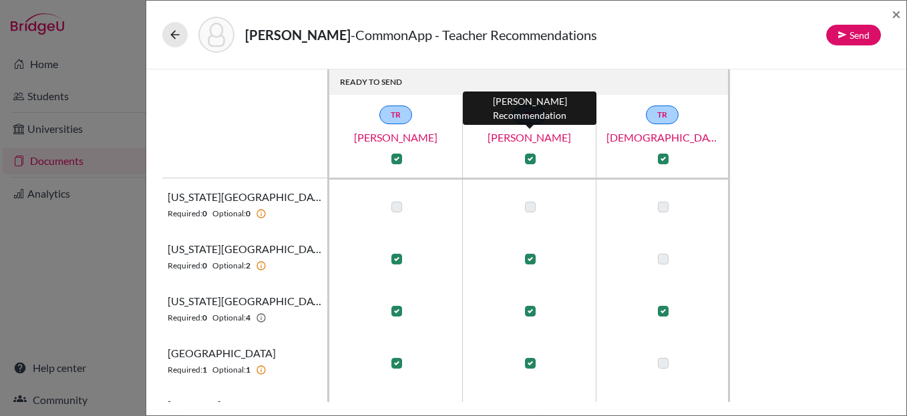
click at [533, 140] on link "Patrick Harmon" at bounding box center [530, 138] width 134 height 16
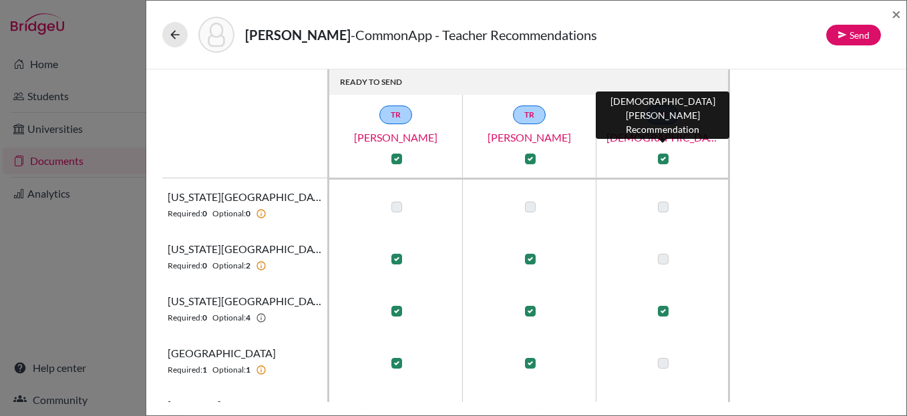
click at [644, 138] on link "Christian Zamora" at bounding box center [663, 138] width 134 height 16
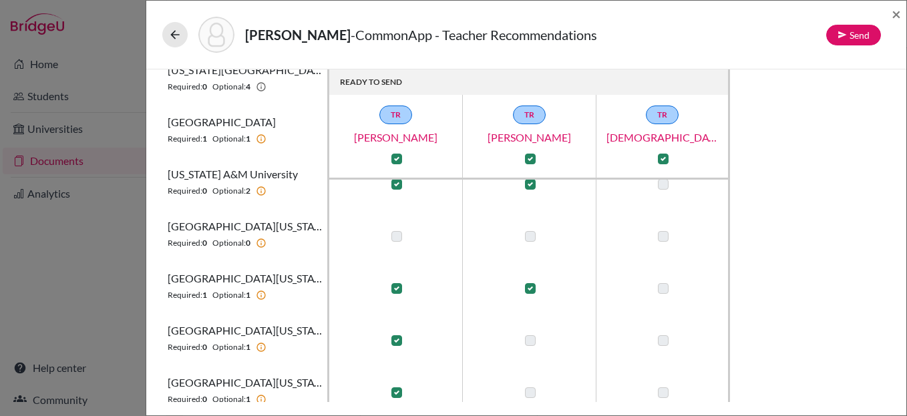
scroll to position [246, 0]
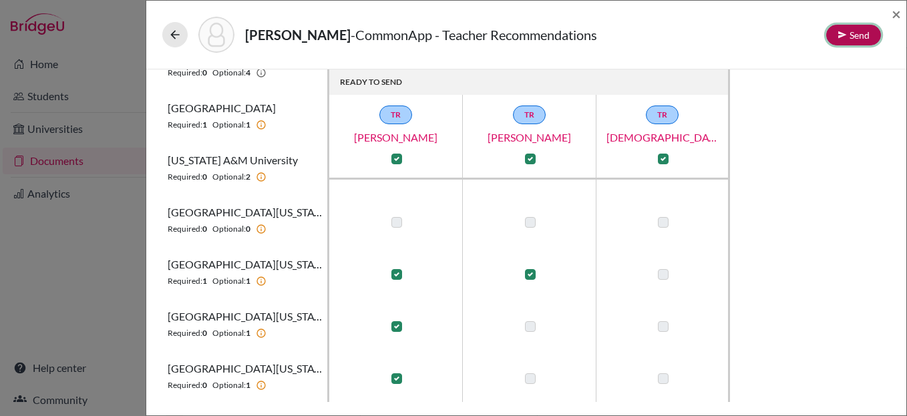
click at [855, 36] on button "Send" at bounding box center [853, 35] width 55 height 21
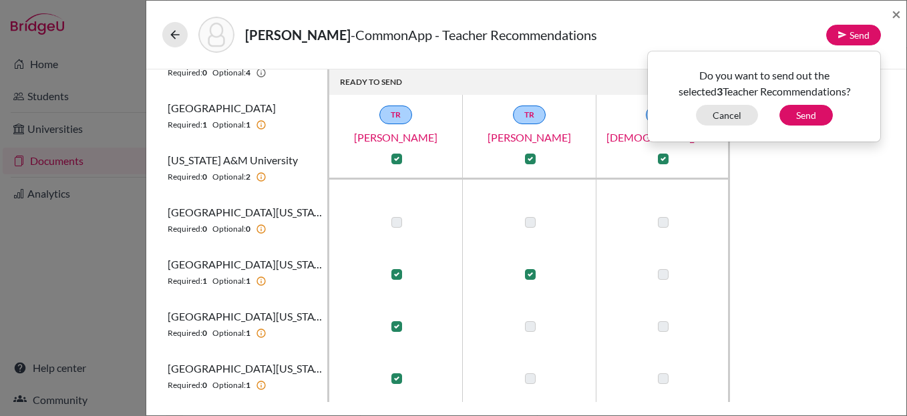
click at [812, 12] on div "Davidson, Ruby - CommonApp - Teacher Recommendations Send Do you want to send o…" at bounding box center [526, 34] width 749 height 57
click at [893, 13] on span "×" at bounding box center [896, 13] width 9 height 19
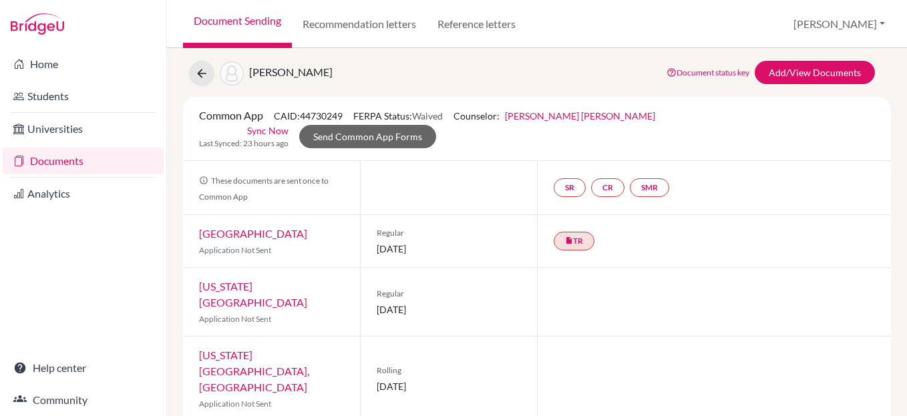
scroll to position [33, 0]
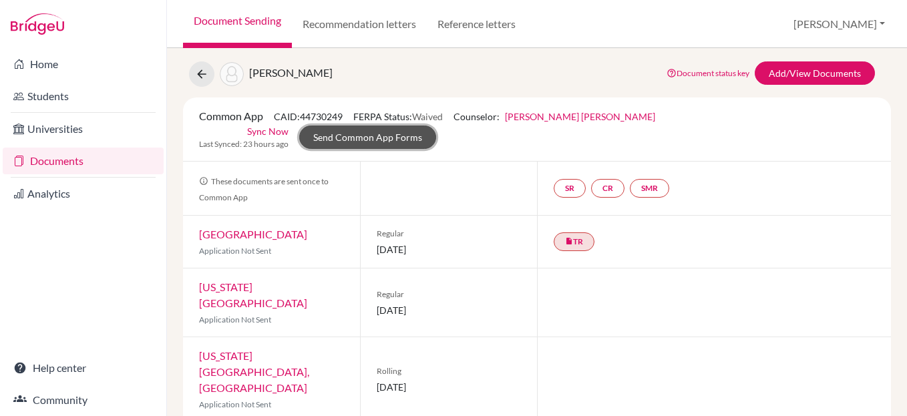
click at [436, 126] on link "Send Common App Forms" at bounding box center [367, 137] width 137 height 23
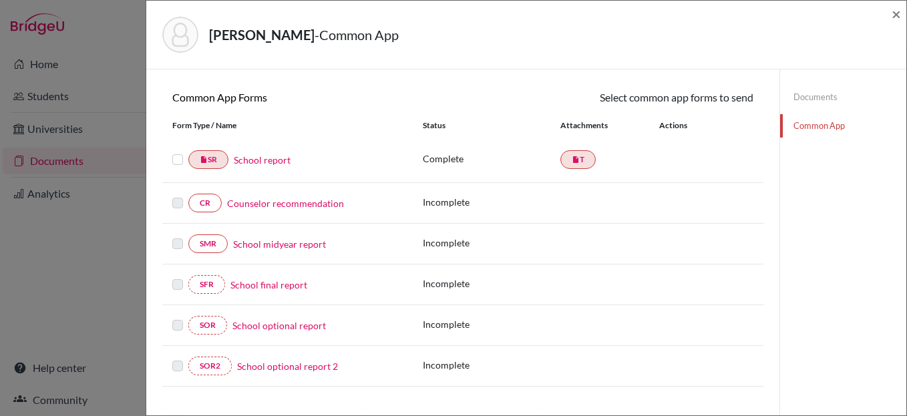
scroll to position [88, 0]
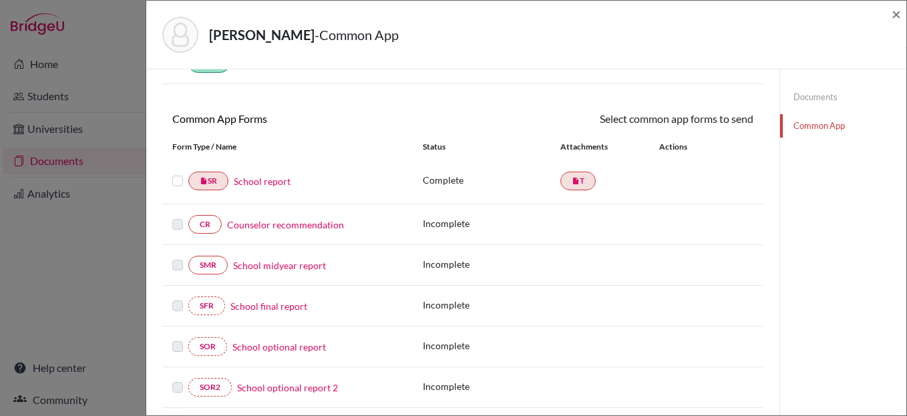
click at [177, 173] on label at bounding box center [177, 173] width 11 height 0
click at [0, 0] on input "checkbox" at bounding box center [0, 0] width 0 height 0
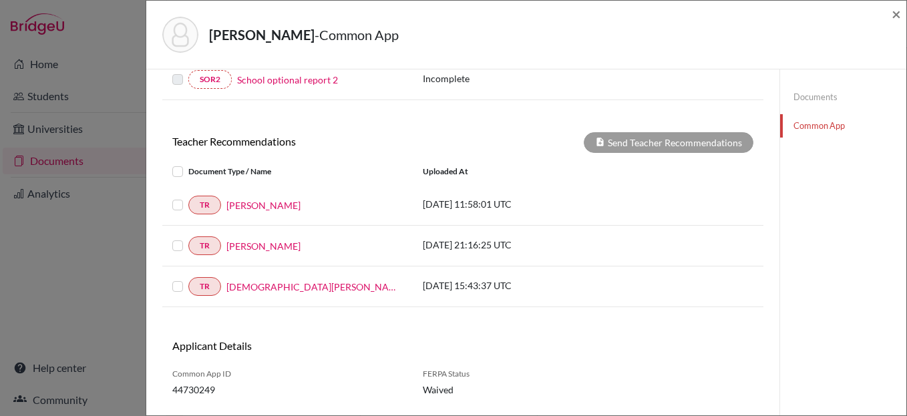
scroll to position [398, 0]
click at [188, 163] on label at bounding box center [188, 163] width 0 height 0
click at [0, 0] on input "checkbox" at bounding box center [0, 0] width 0 height 0
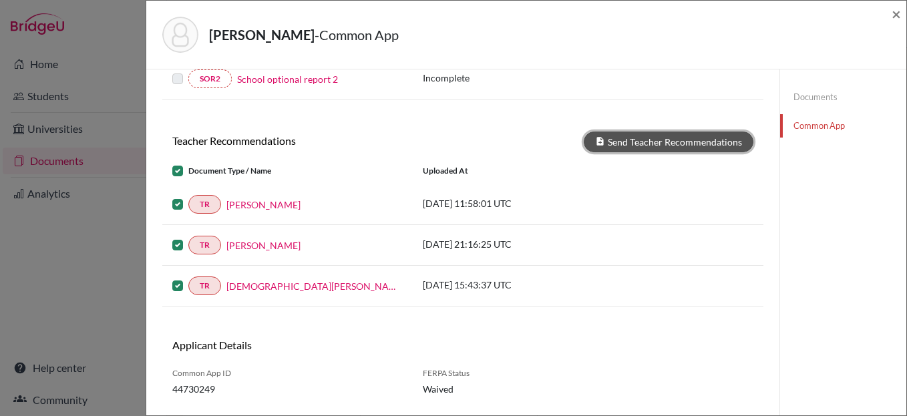
click at [660, 143] on button "Send Teacher Recommendations" at bounding box center [669, 142] width 170 height 21
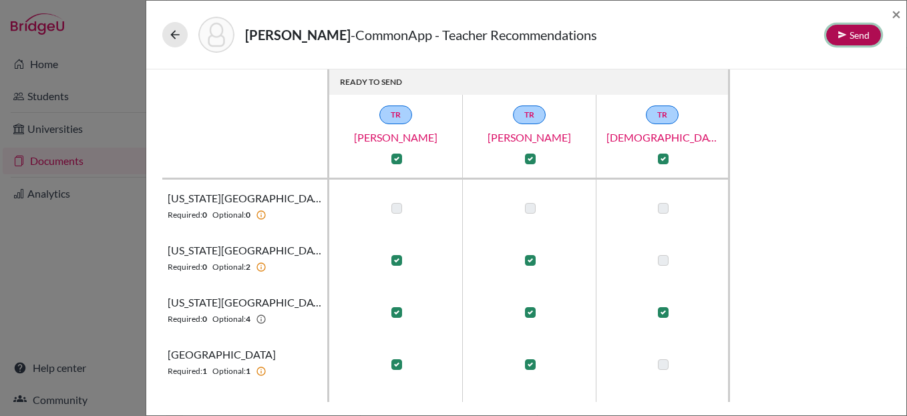
click at [854, 34] on button "Send" at bounding box center [853, 35] width 55 height 21
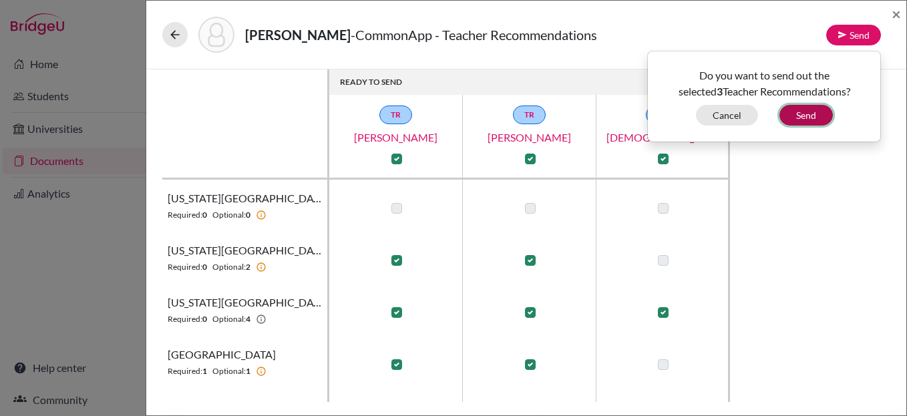
click at [805, 115] on button "Send" at bounding box center [805, 115] width 53 height 21
checkbox input "false"
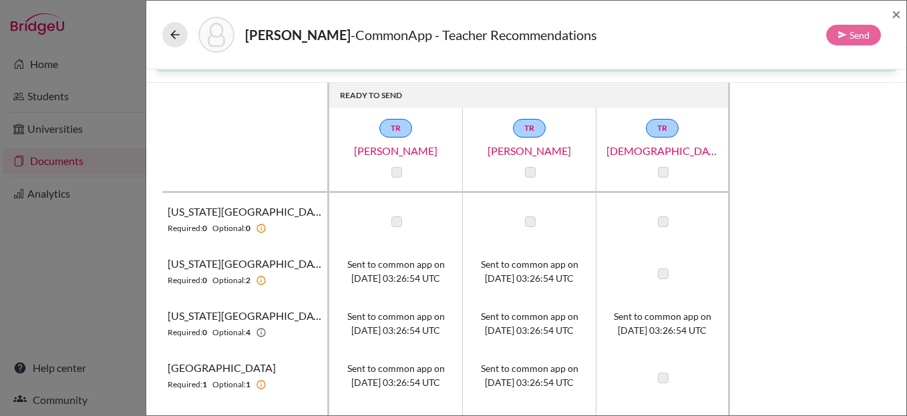
scroll to position [246, 0]
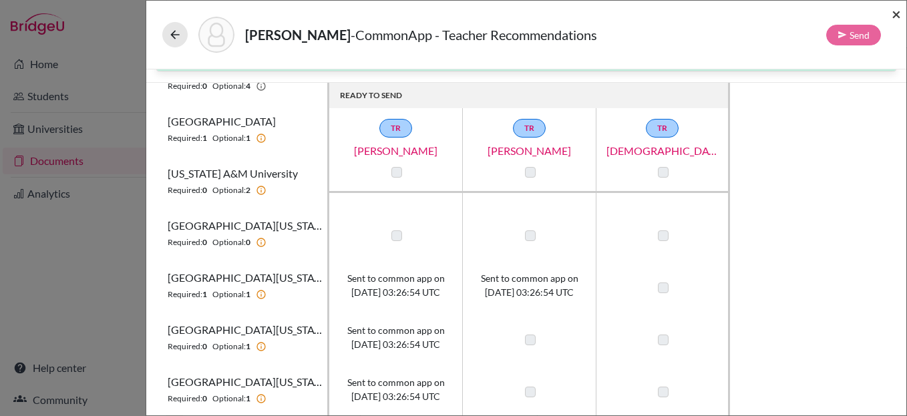
click at [898, 13] on span "×" at bounding box center [896, 13] width 9 height 19
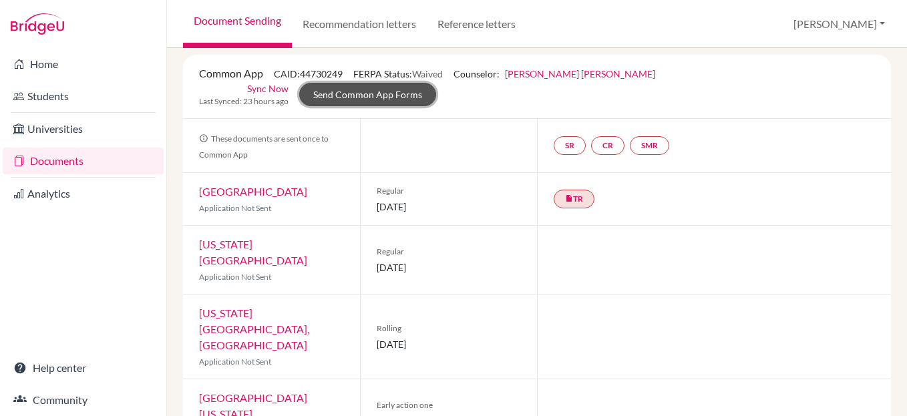
click at [436, 83] on link "Send Common App Forms" at bounding box center [367, 94] width 137 height 23
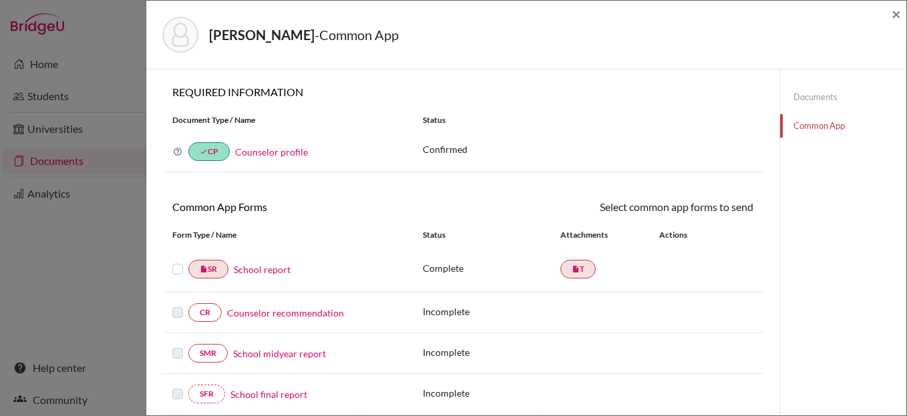
scroll to position [110, 0]
drag, startPoint x: 180, startPoint y: 267, endPoint x: 188, endPoint y: 269, distance: 8.3
click at [180, 261] on label at bounding box center [177, 261] width 11 height 0
click at [0, 0] on input "checkbox" at bounding box center [0, 0] width 0 height 0
click at [730, 206] on link "Send" at bounding box center [725, 209] width 55 height 21
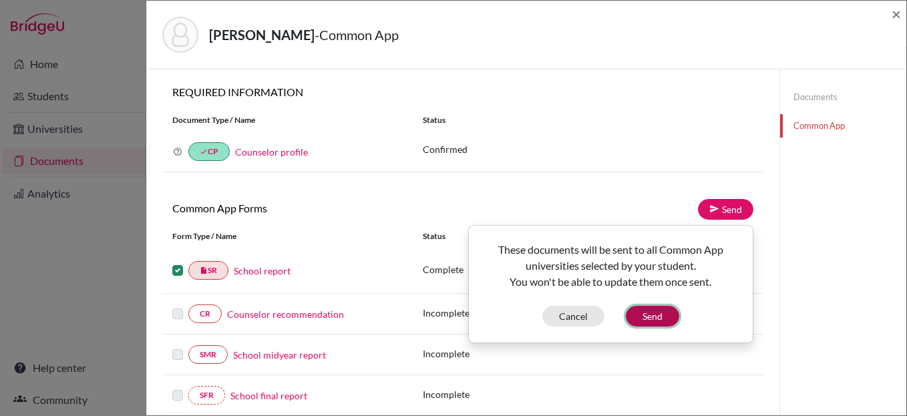
click at [649, 315] on button "Send" at bounding box center [652, 316] width 53 height 21
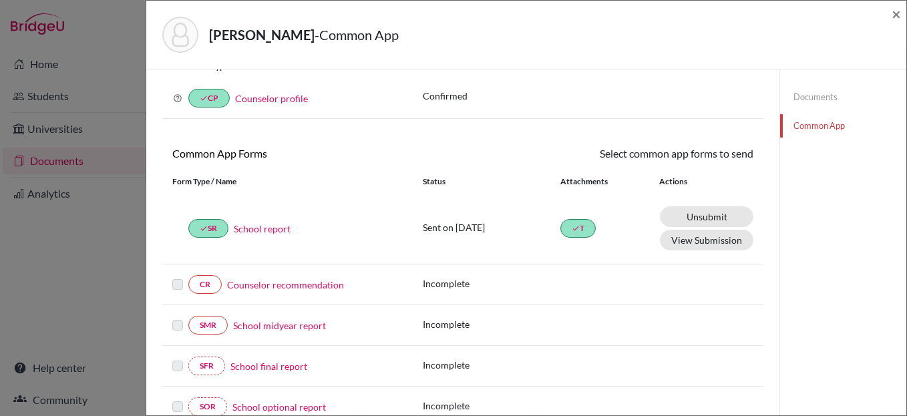
scroll to position [55, 0]
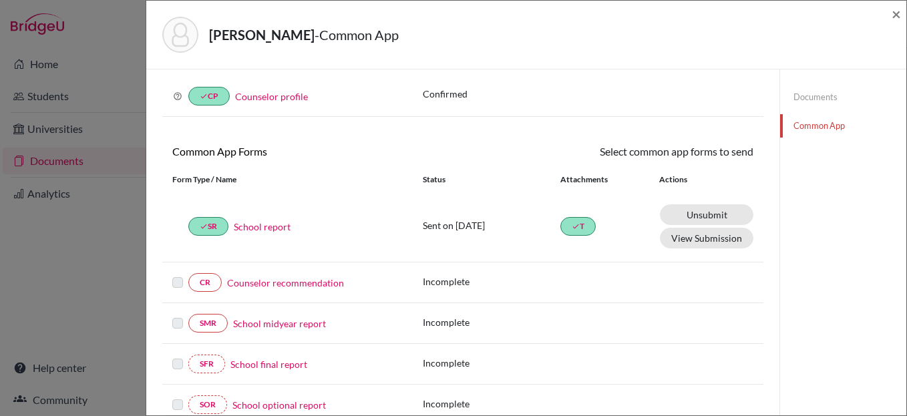
click at [279, 283] on link "Counselor recommendation" at bounding box center [285, 283] width 117 height 14
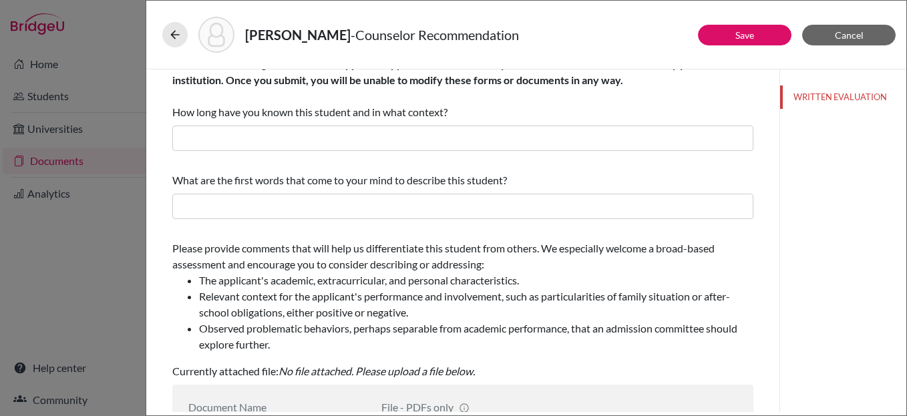
scroll to position [37, 0]
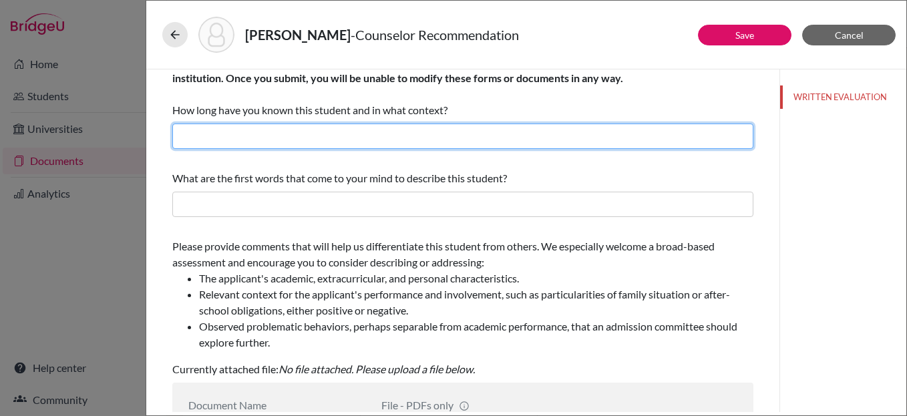
click at [257, 140] on input "text" at bounding box center [462, 136] width 581 height 25
type input "I have know her for over three years as her college counselor and academic advi…"
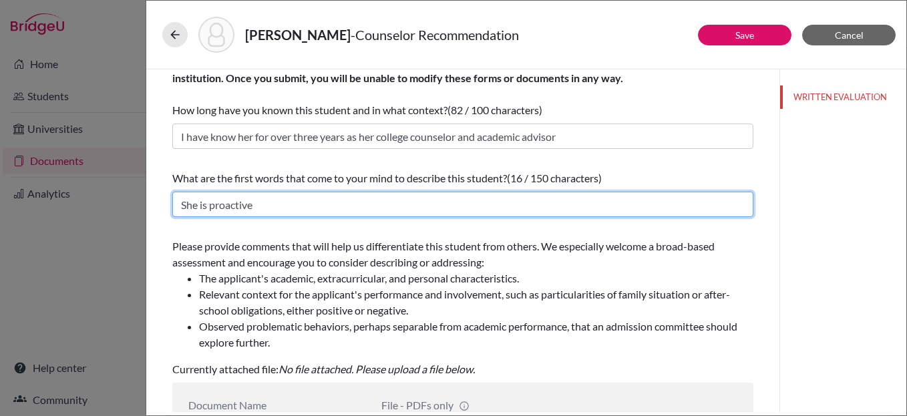
type input "She is proactive, determined, innovative. She changes the status quo for the im…"
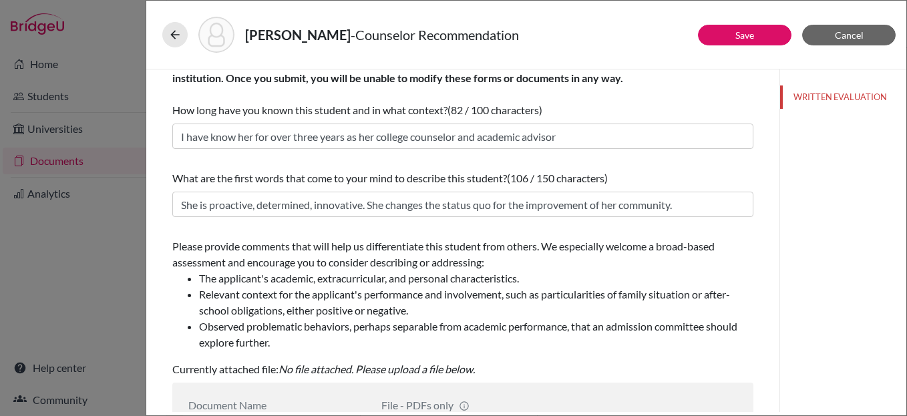
click at [791, 206] on div "WRITTEN EVALUATION" at bounding box center [842, 240] width 127 height 343
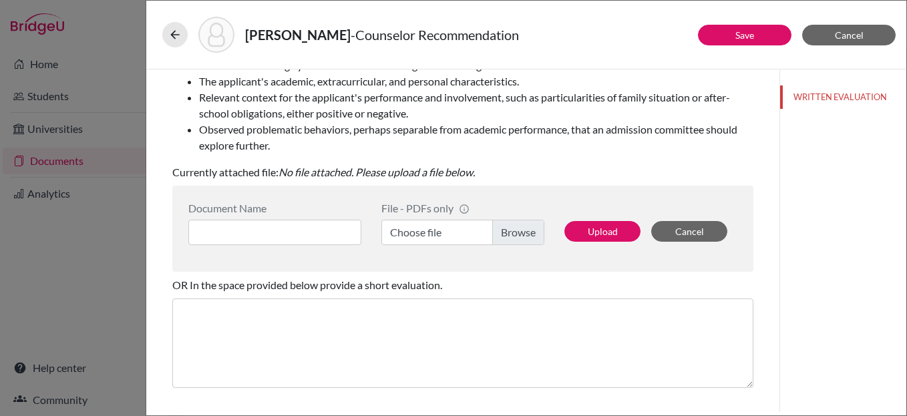
scroll to position [238, 0]
